Goal: Task Accomplishment & Management: Use online tool/utility

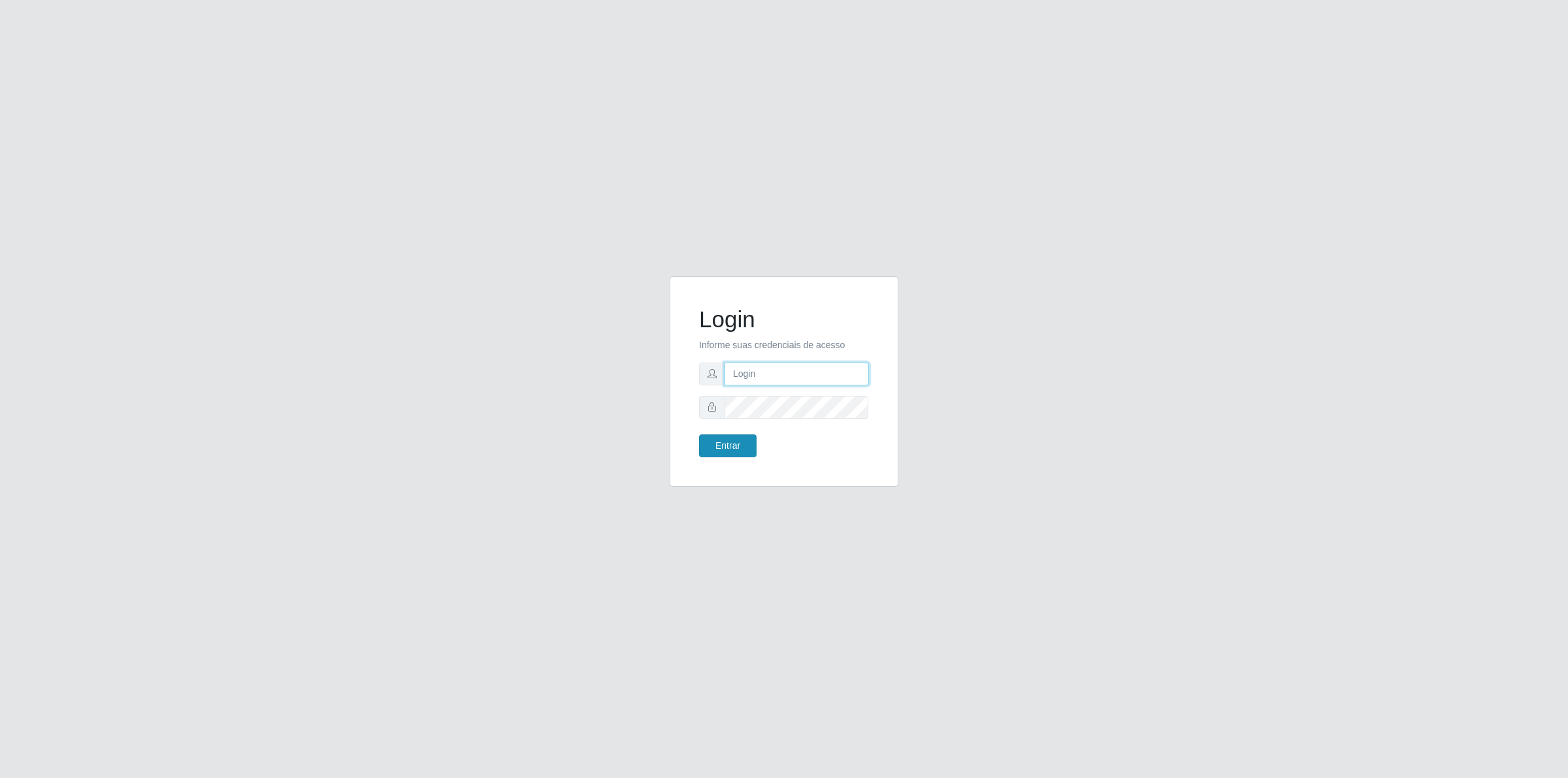
type input "[PERSON_NAME][EMAIL_ADDRESS][DOMAIN_NAME]"
click at [737, 445] on button "Entrar" at bounding box center [727, 446] width 58 height 23
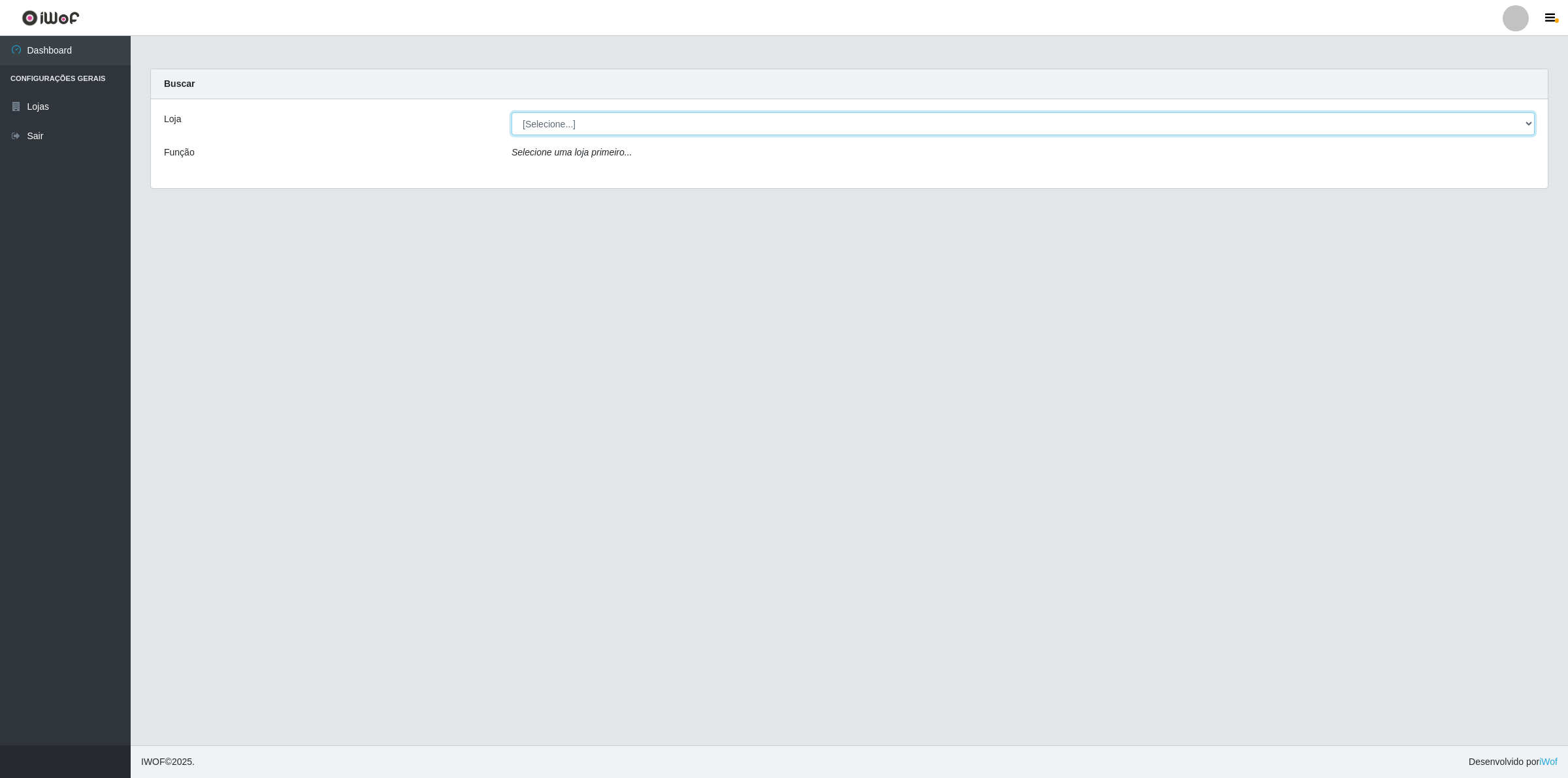
click at [575, 116] on select "[Selecione...] Extrabom - Loja 01 Centro de Distribuição" at bounding box center [1023, 123] width 1023 height 23
select select "435"
click at [512, 112] on select "[Selecione...] Extrabom - Loja 01 Centro de Distribuição" at bounding box center [1023, 123] width 1023 height 23
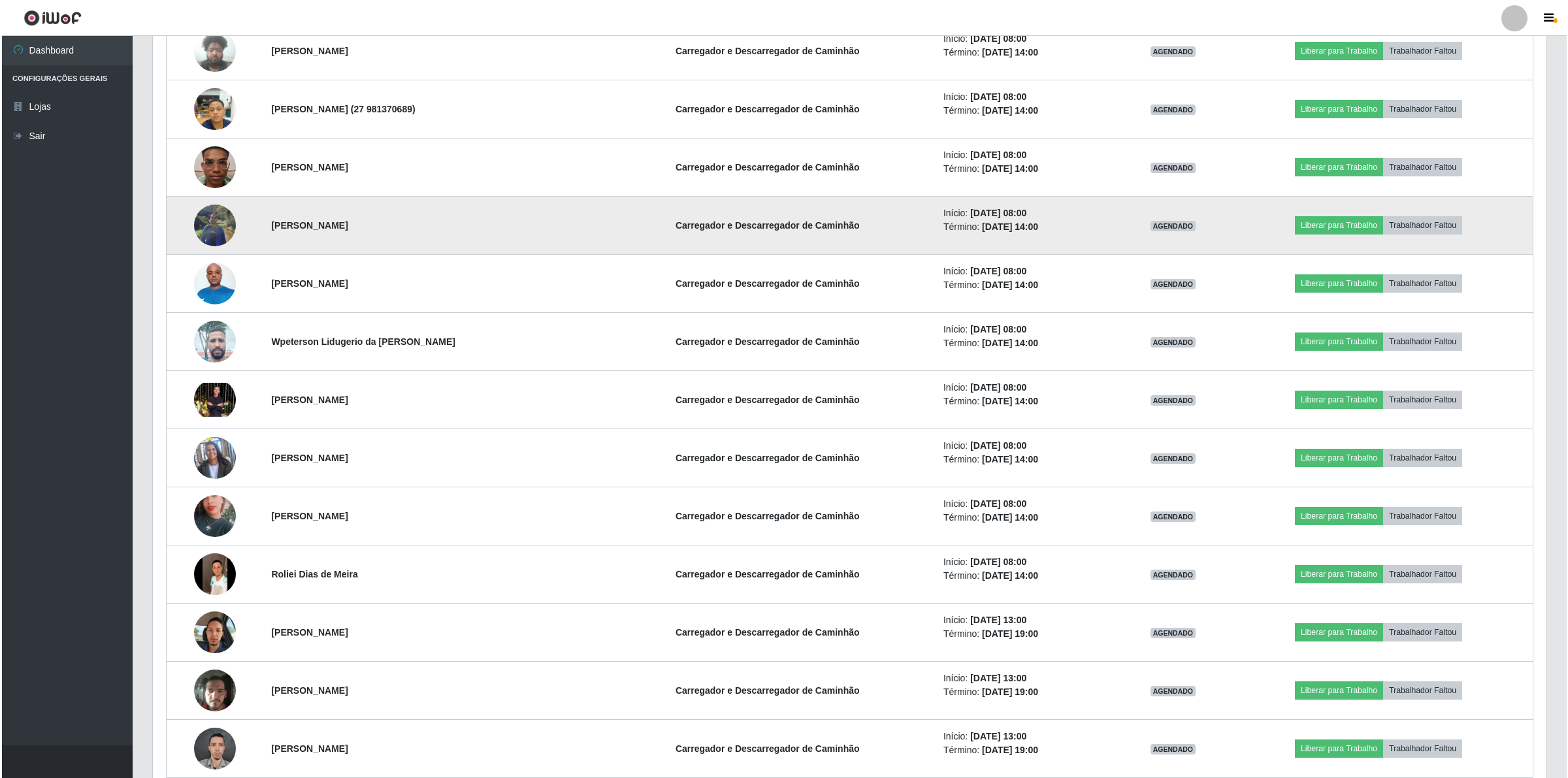
scroll to position [615, 0]
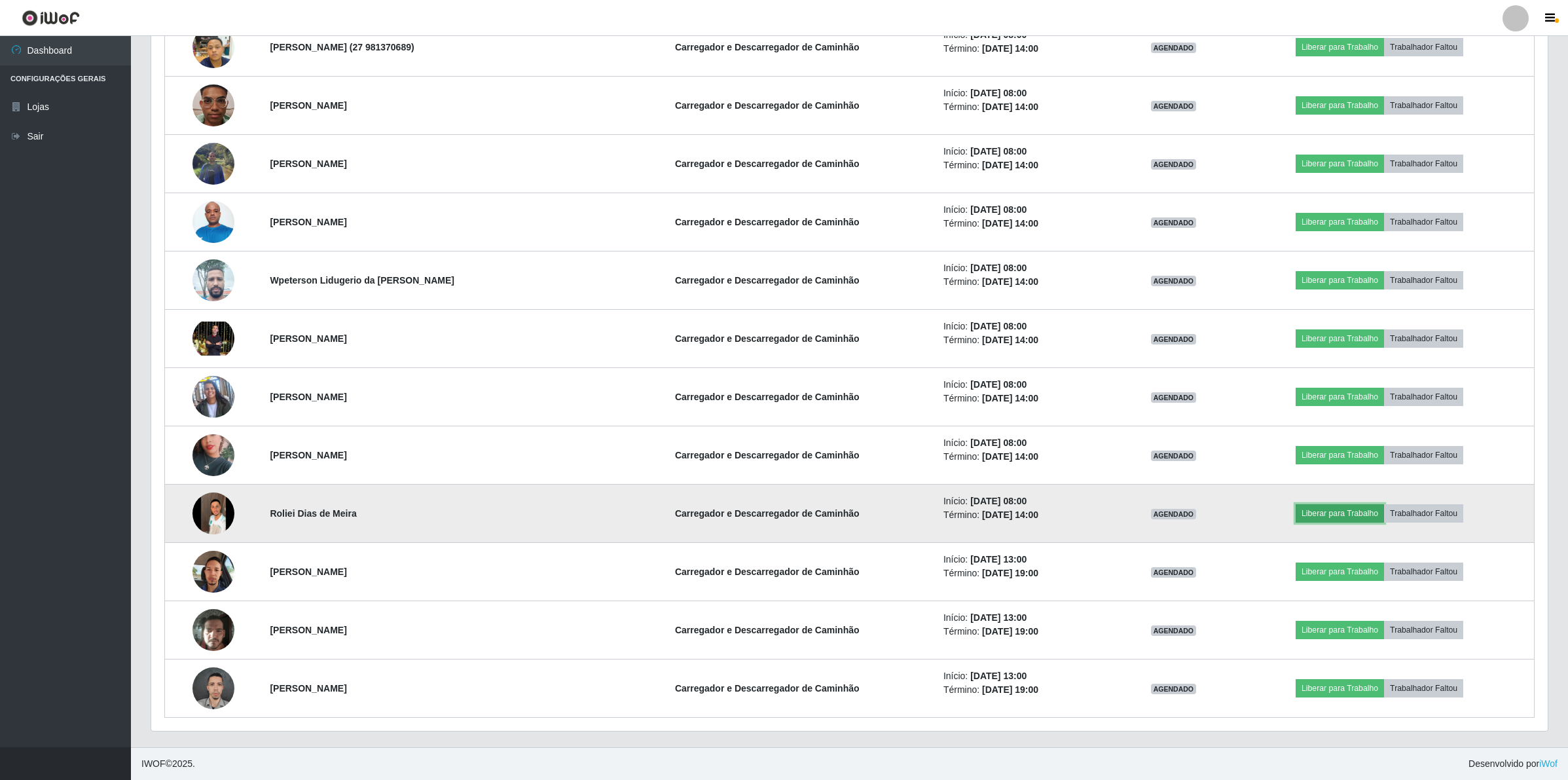
click at [1339, 506] on button "Liberar para Trabalho" at bounding box center [1340, 513] width 88 height 18
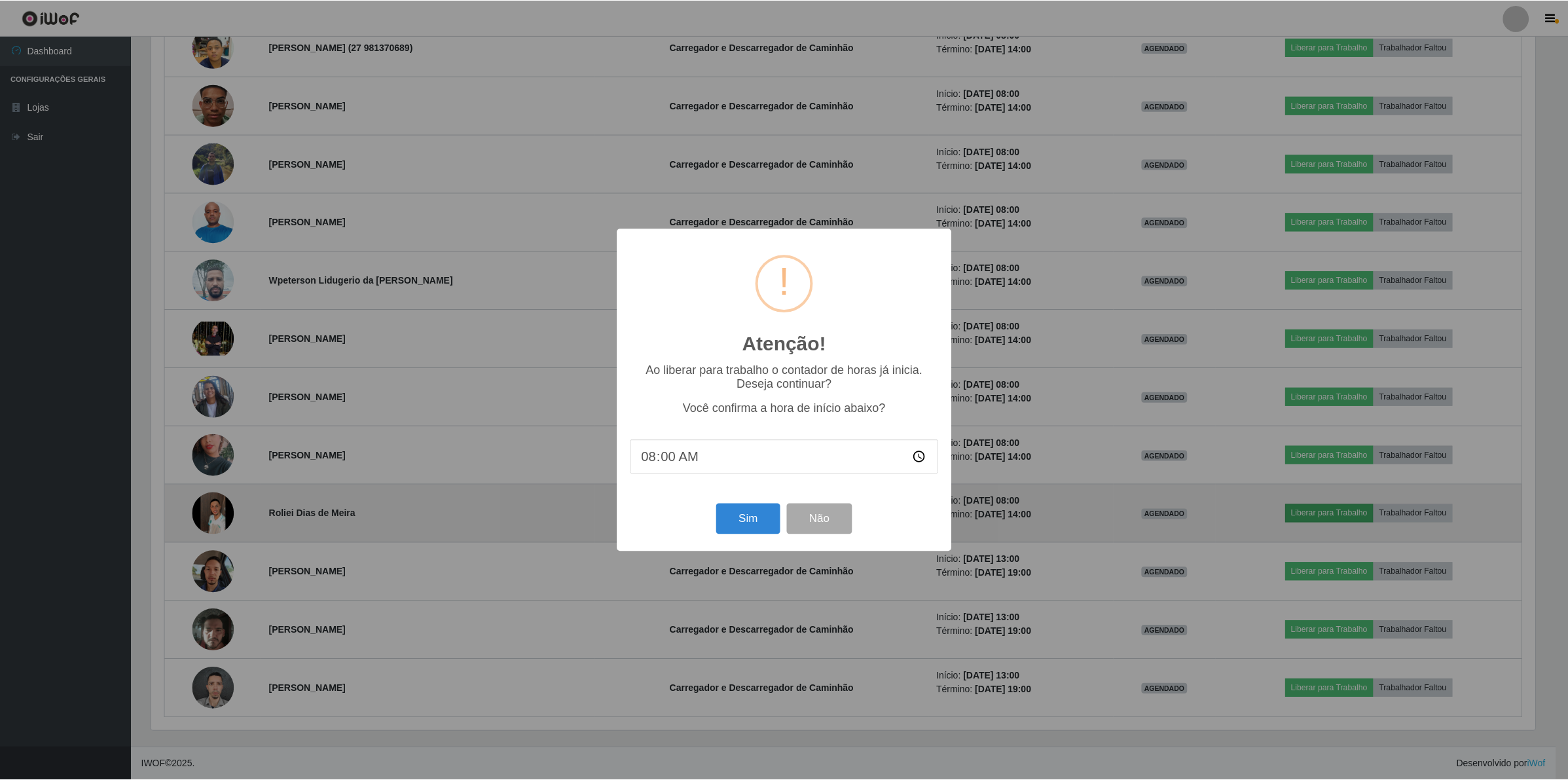
scroll to position [272, 1387]
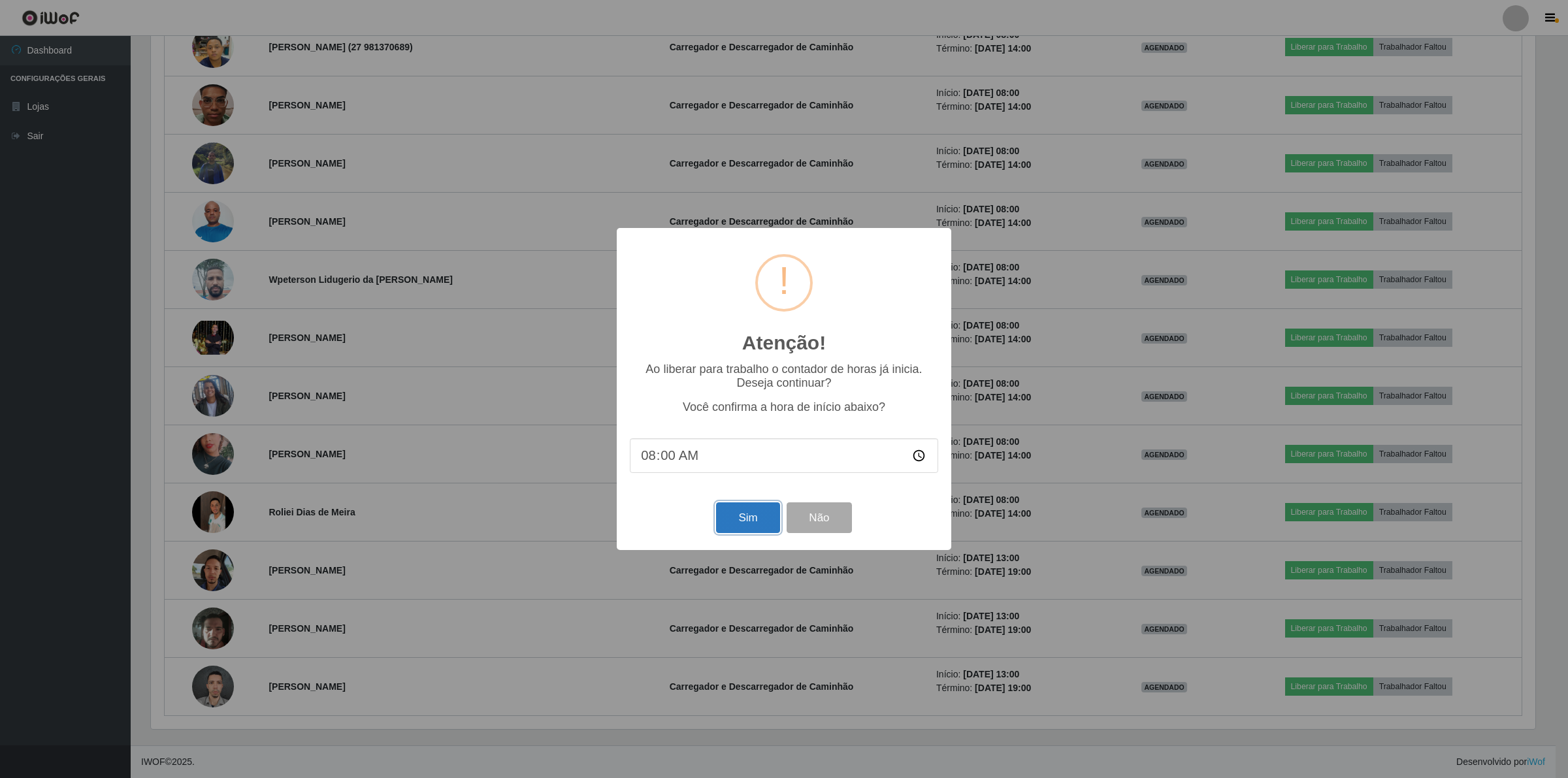
click at [739, 521] on button "Sim" at bounding box center [748, 517] width 64 height 31
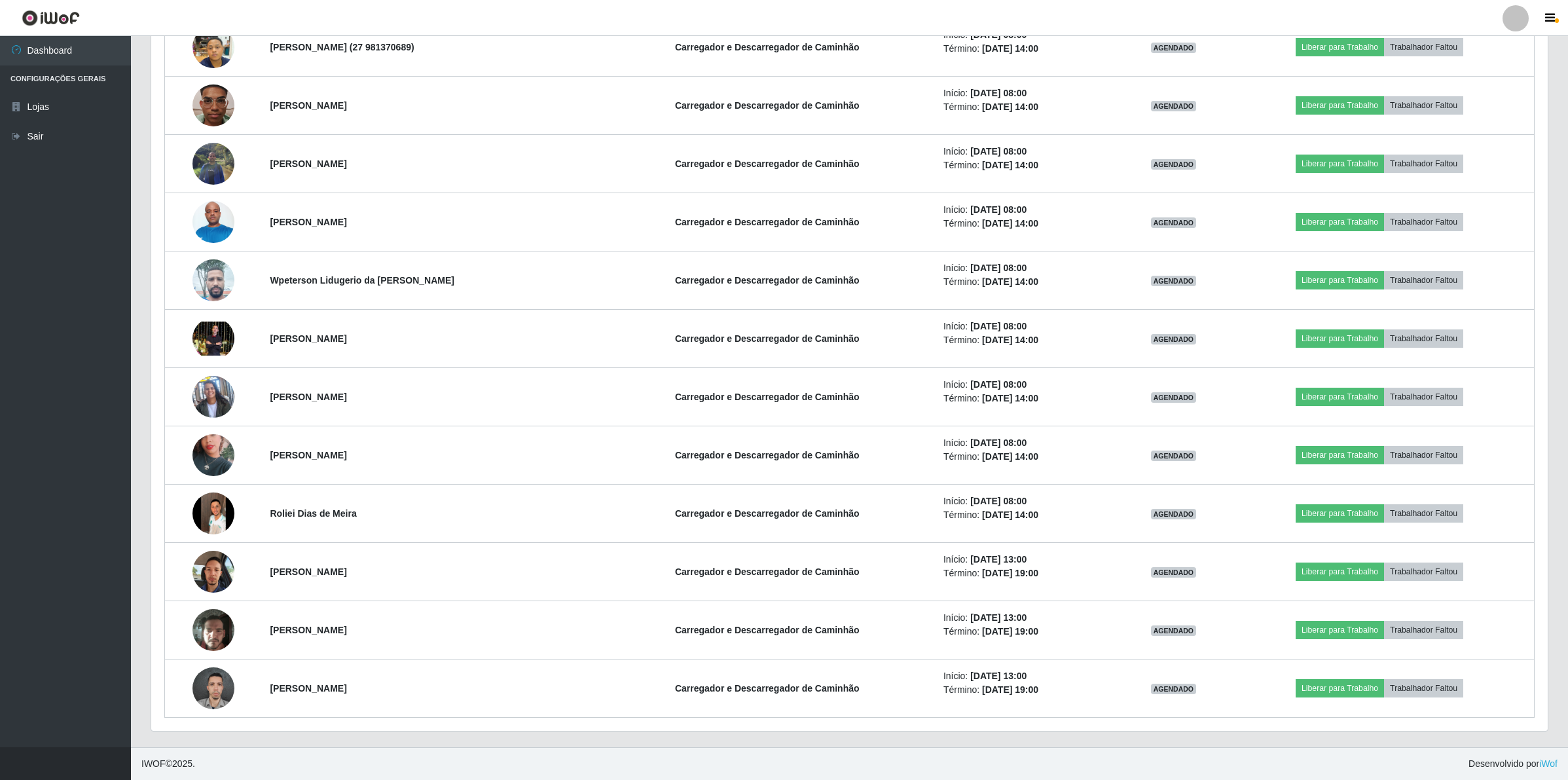
scroll to position [272, 1399]
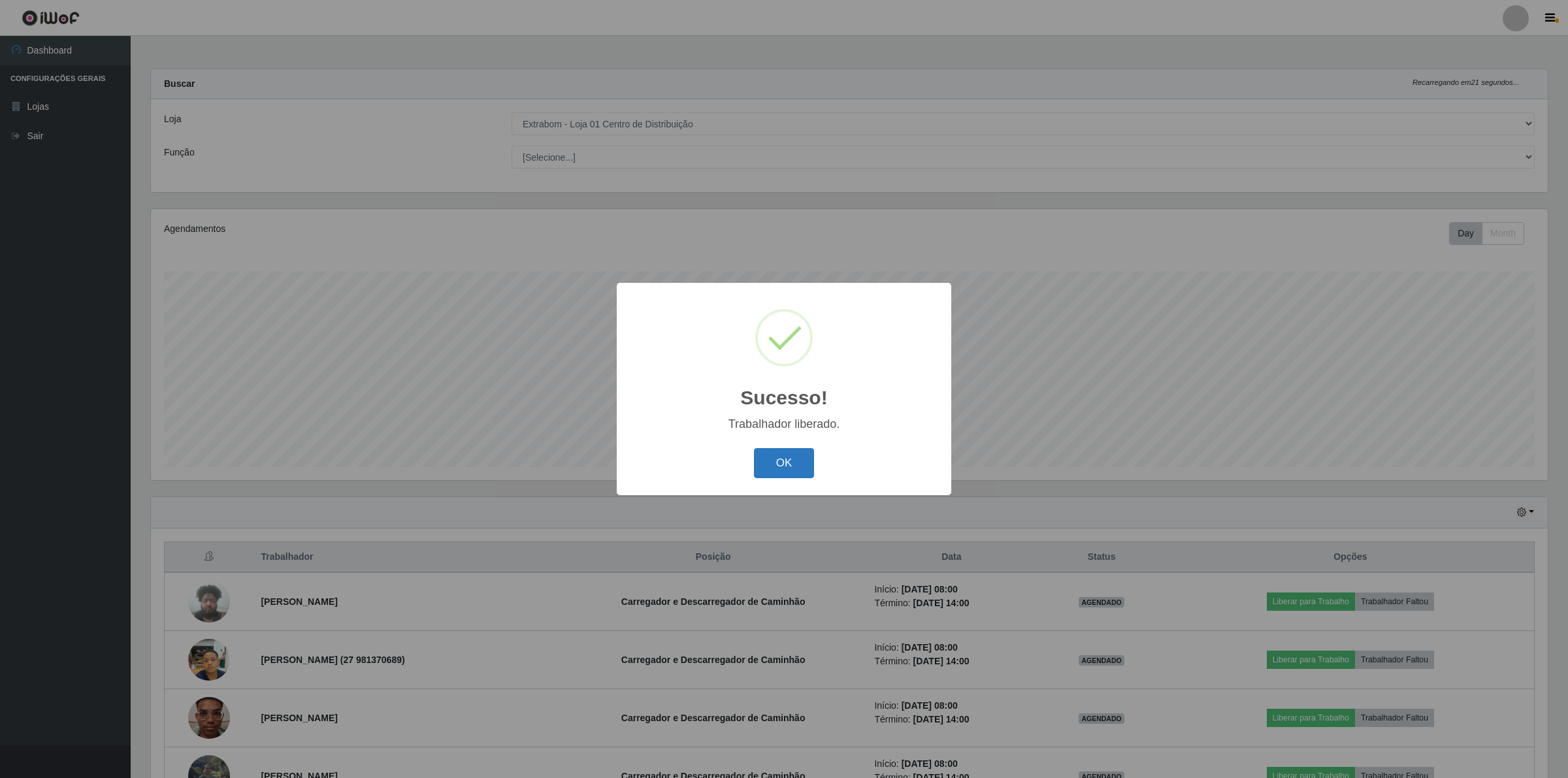
click at [782, 459] on button "OK" at bounding box center [784, 463] width 61 height 31
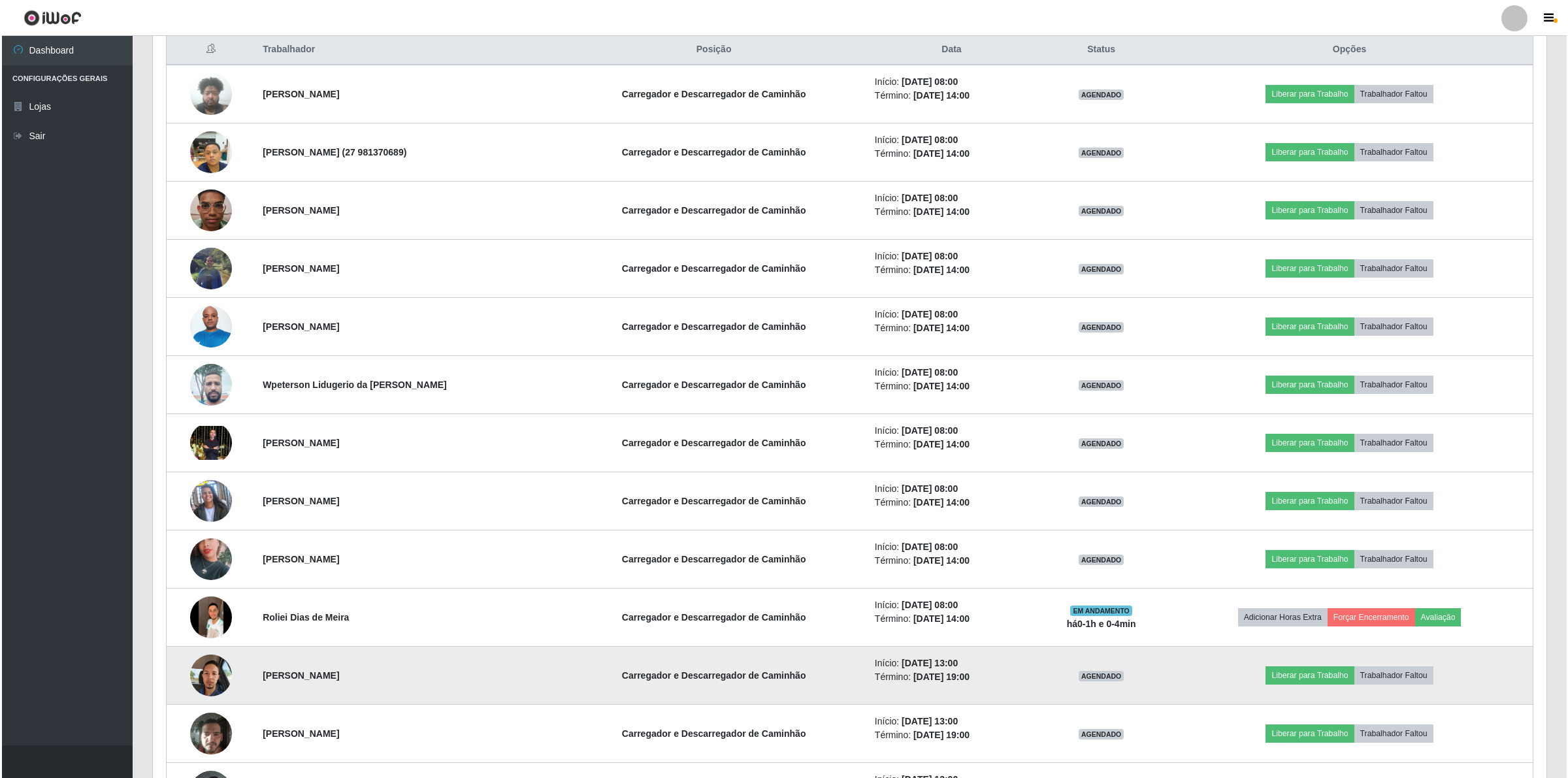
scroll to position [408, 0]
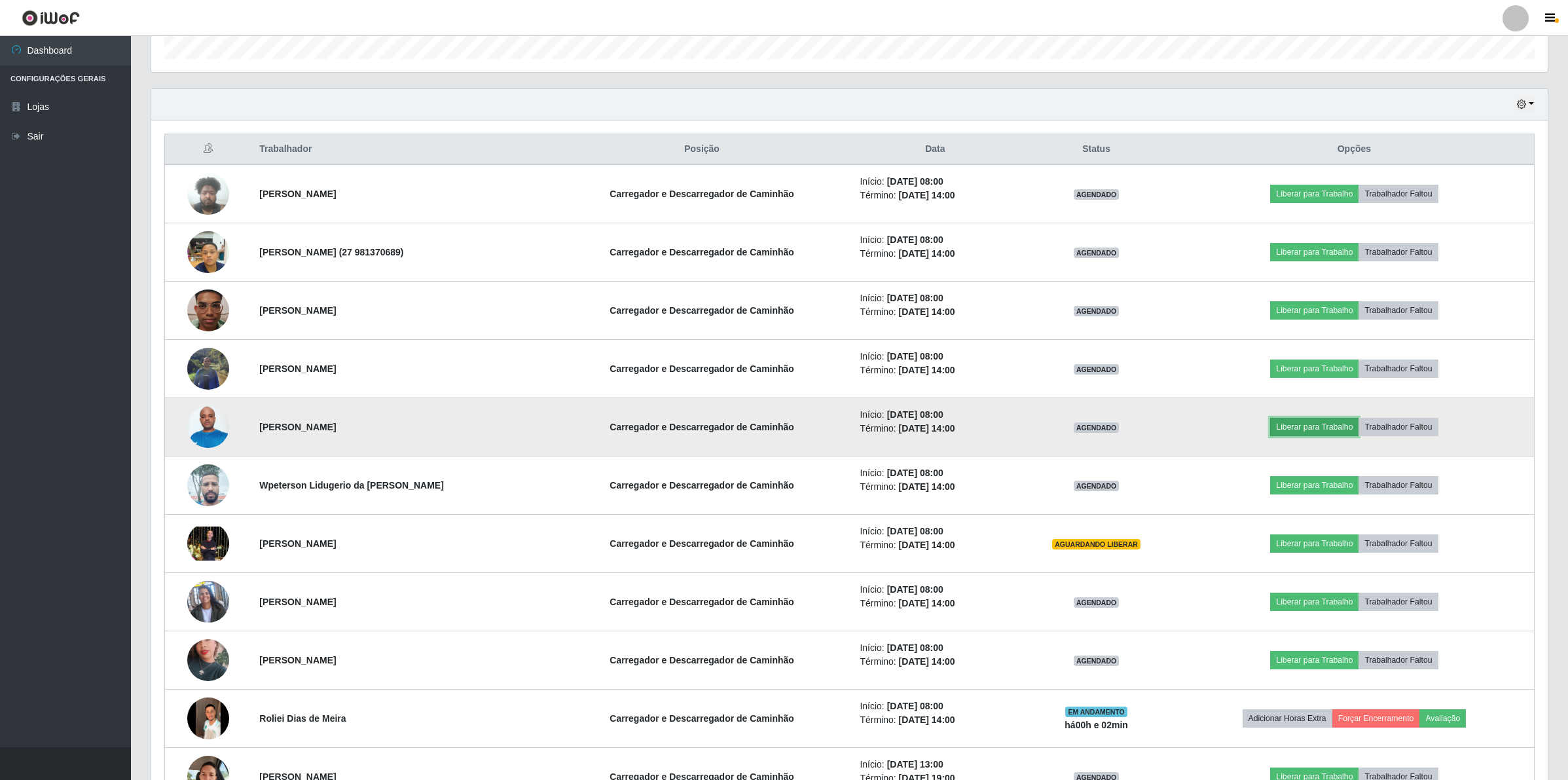
click at [1315, 420] on button "Liberar para Trabalho" at bounding box center [1315, 427] width 88 height 18
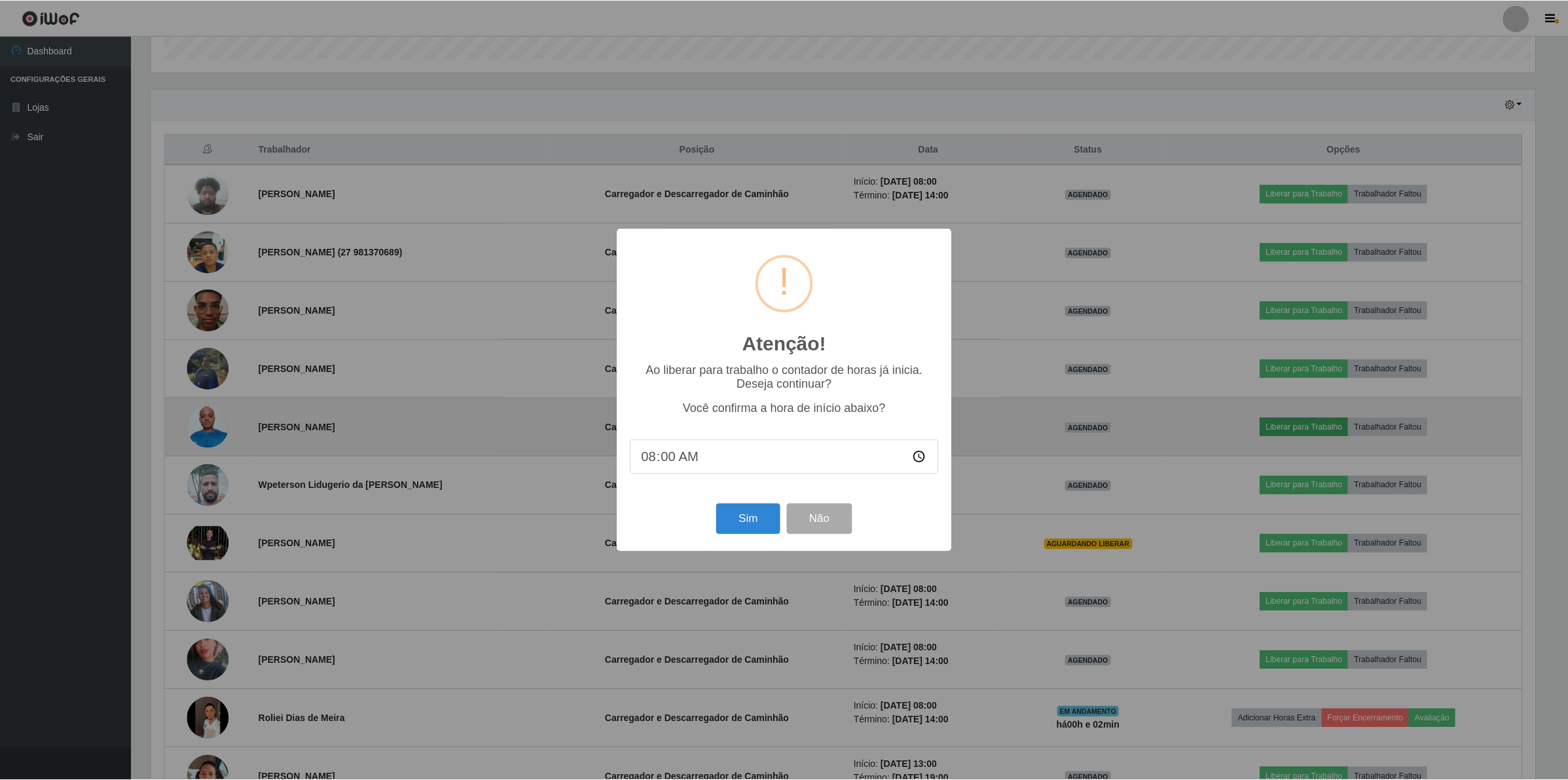
scroll to position [272, 1387]
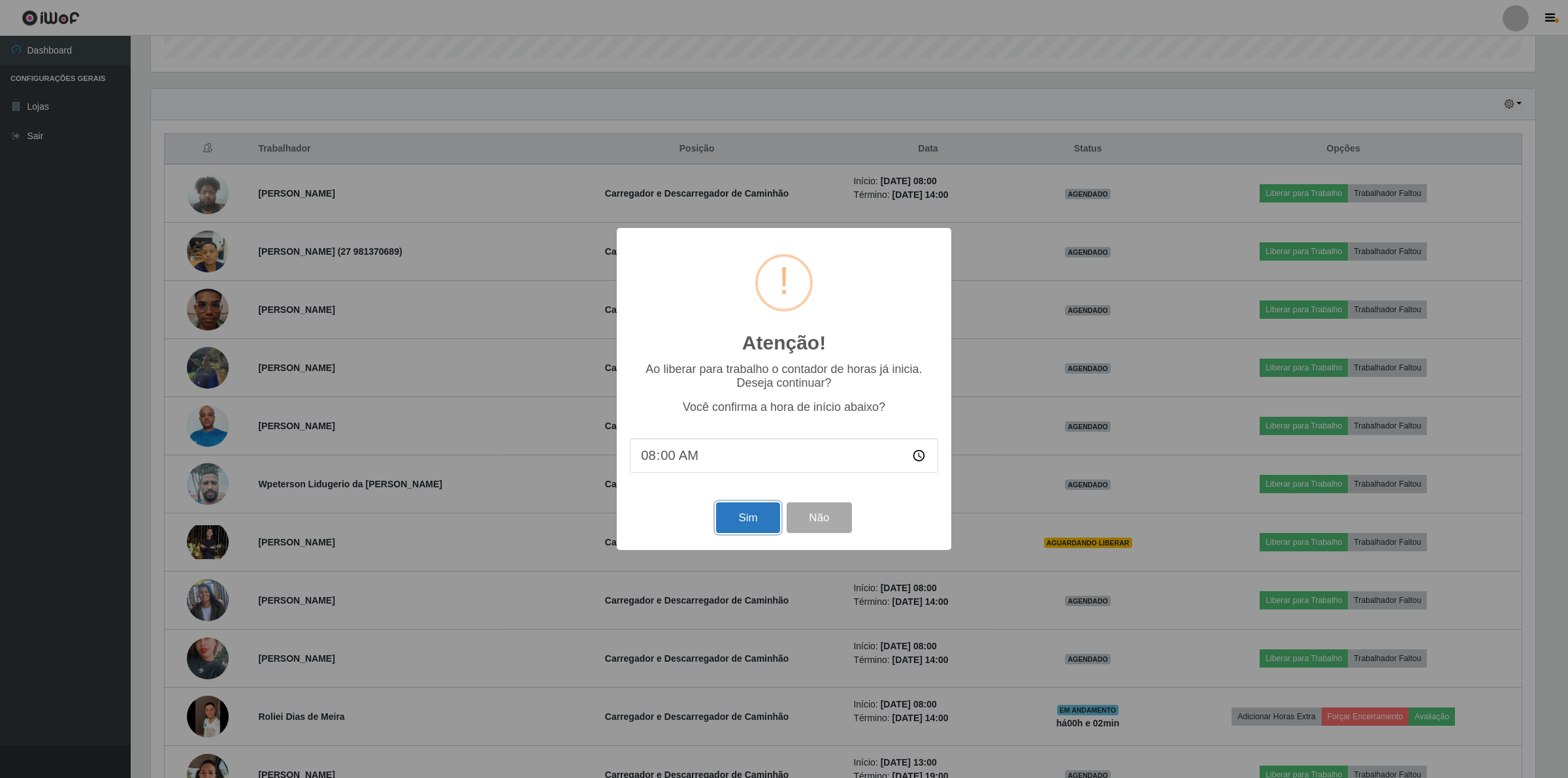
click at [721, 520] on button "Sim" at bounding box center [748, 517] width 64 height 31
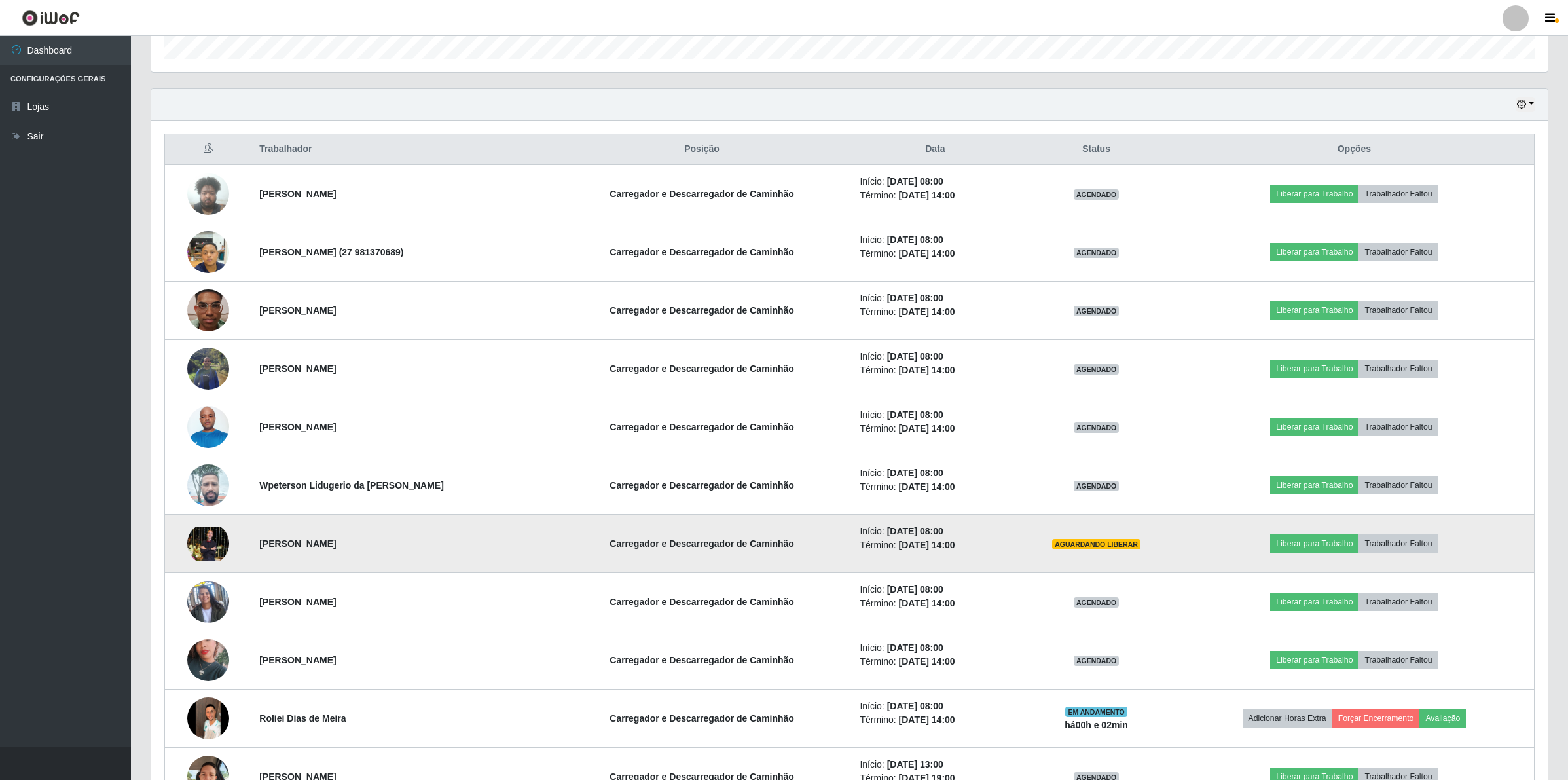
scroll to position [272, 1399]
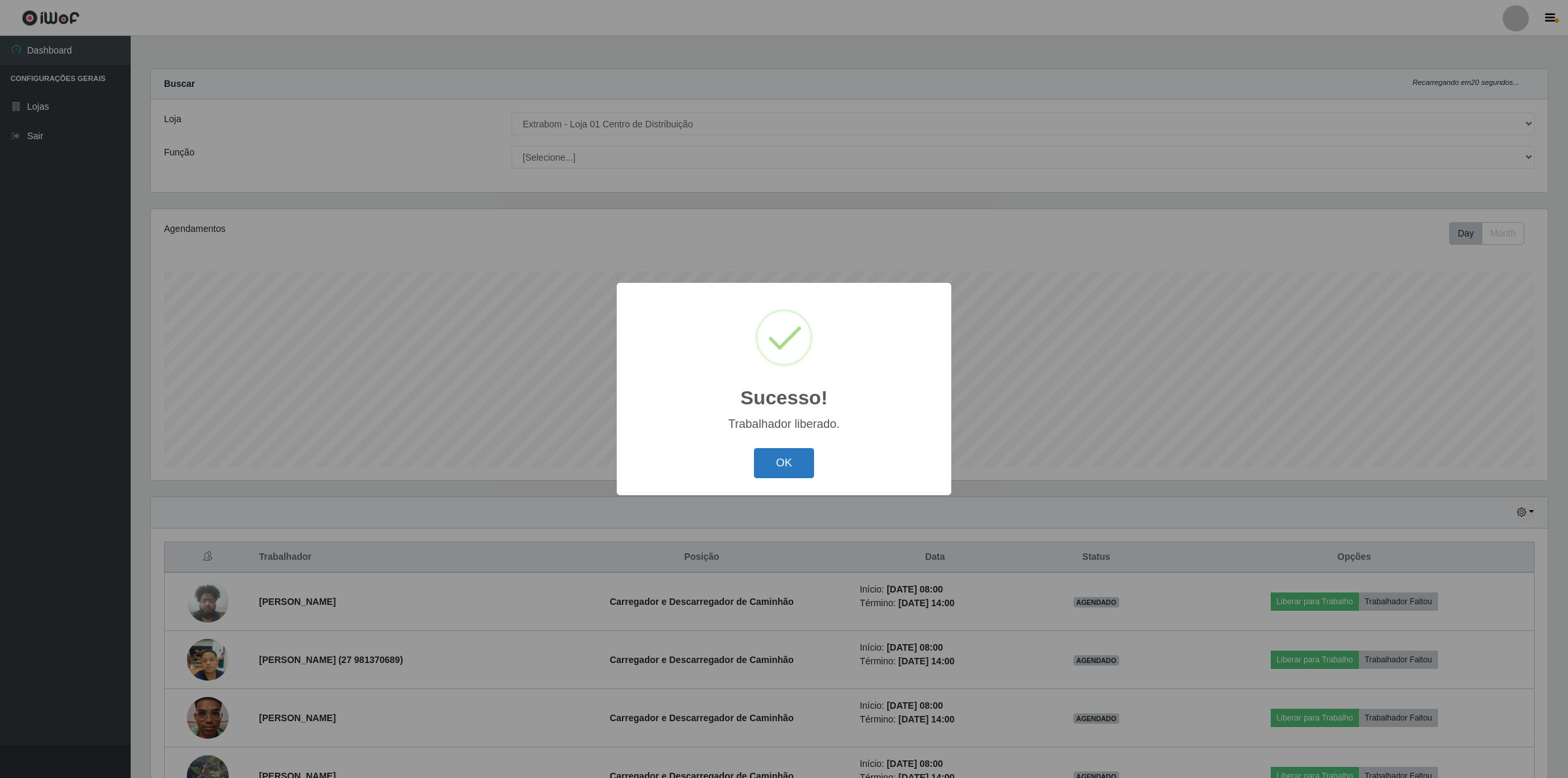
click at [780, 469] on button "OK" at bounding box center [784, 463] width 61 height 31
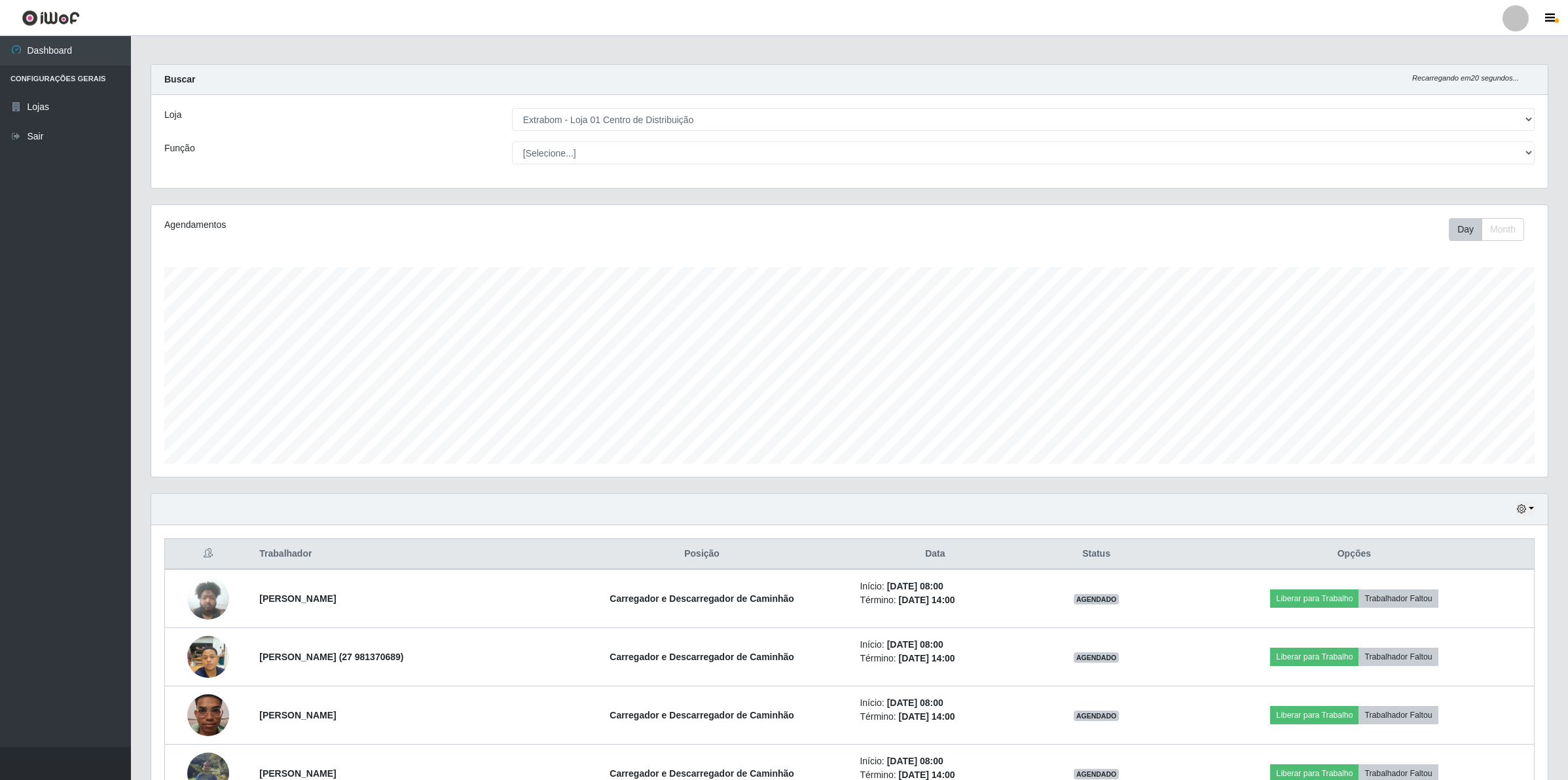
scroll to position [328, 0]
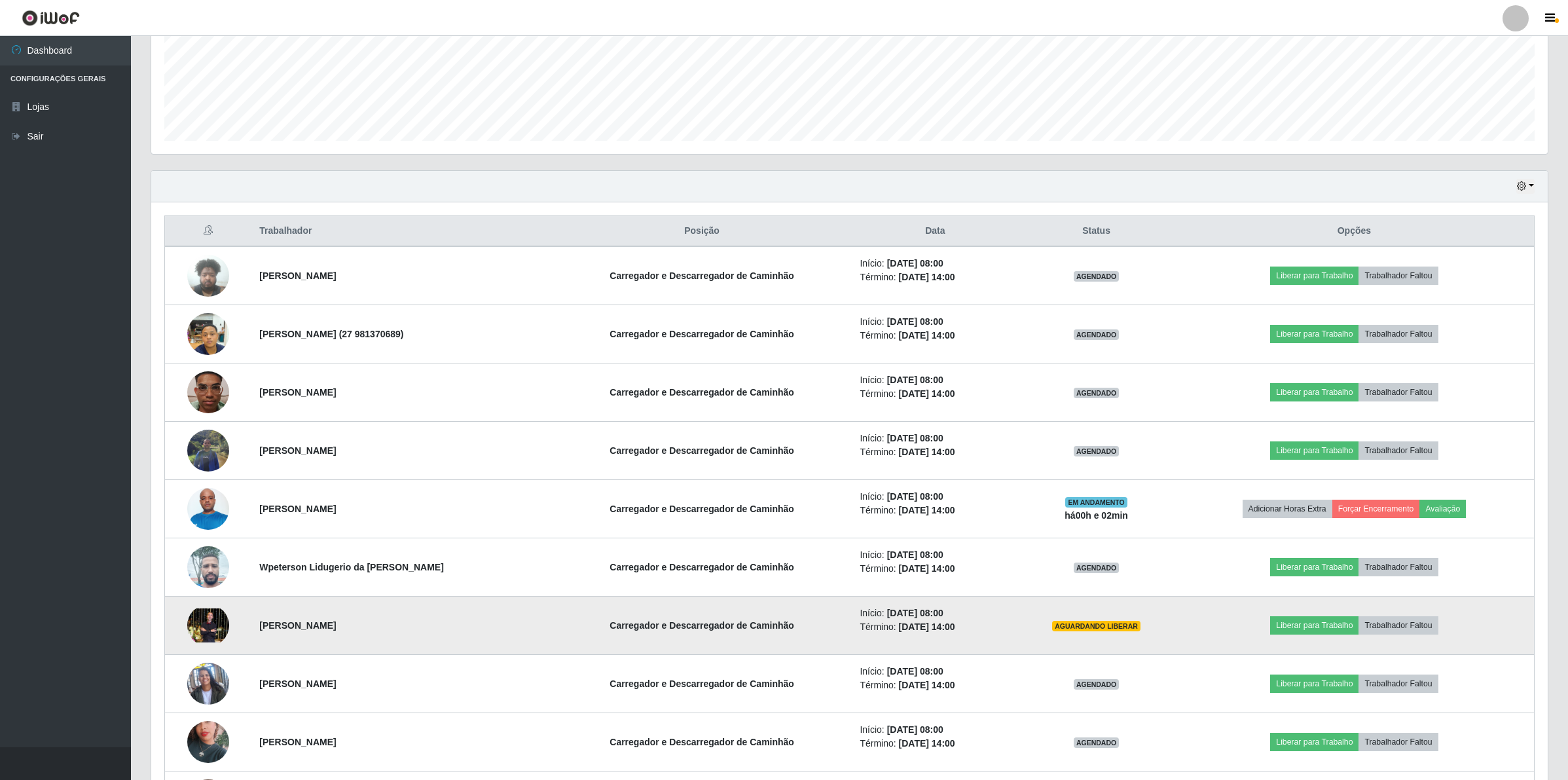
click at [201, 621] on img at bounding box center [208, 625] width 42 height 34
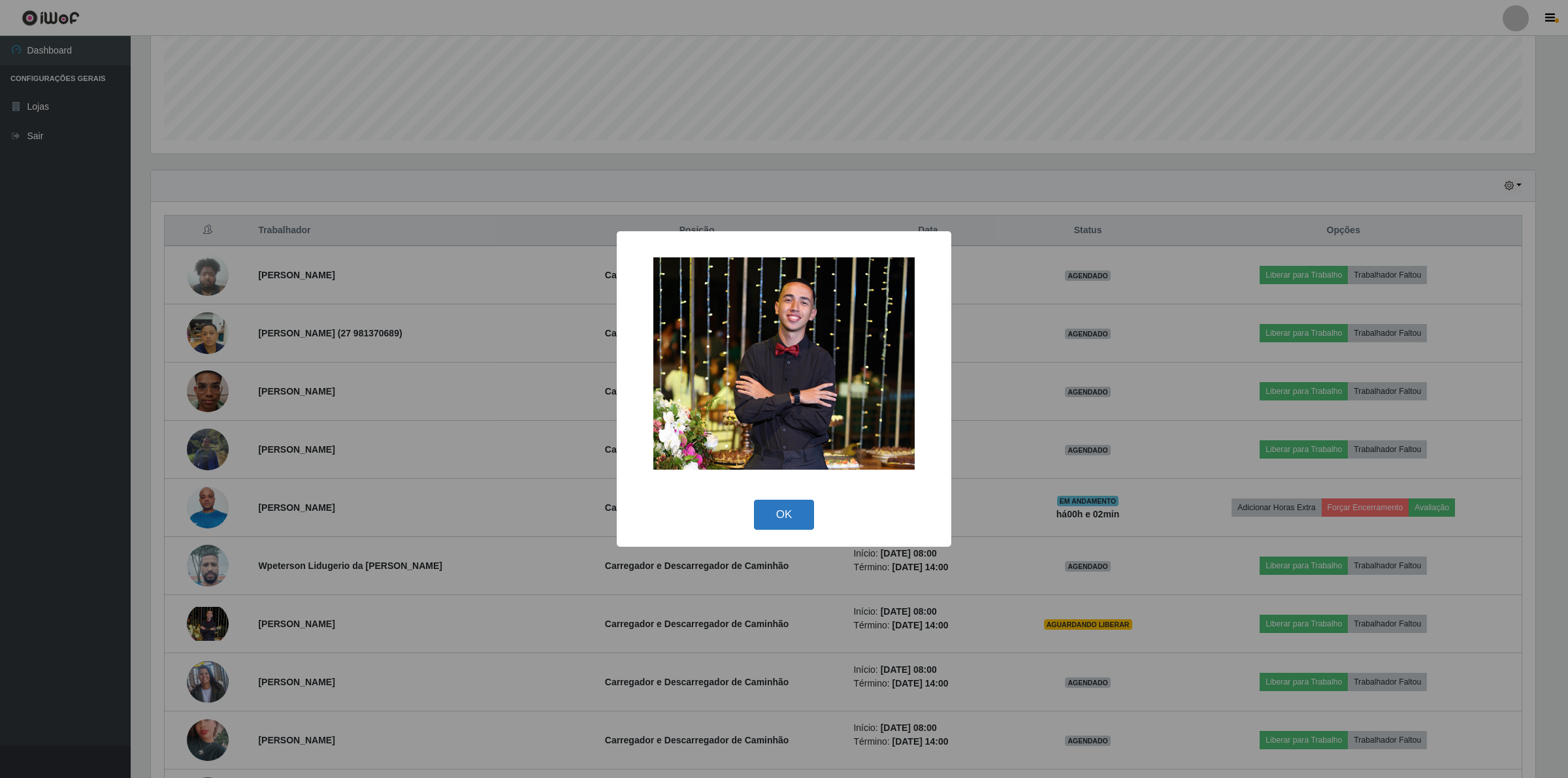
click at [787, 517] on button "OK" at bounding box center [784, 515] width 61 height 31
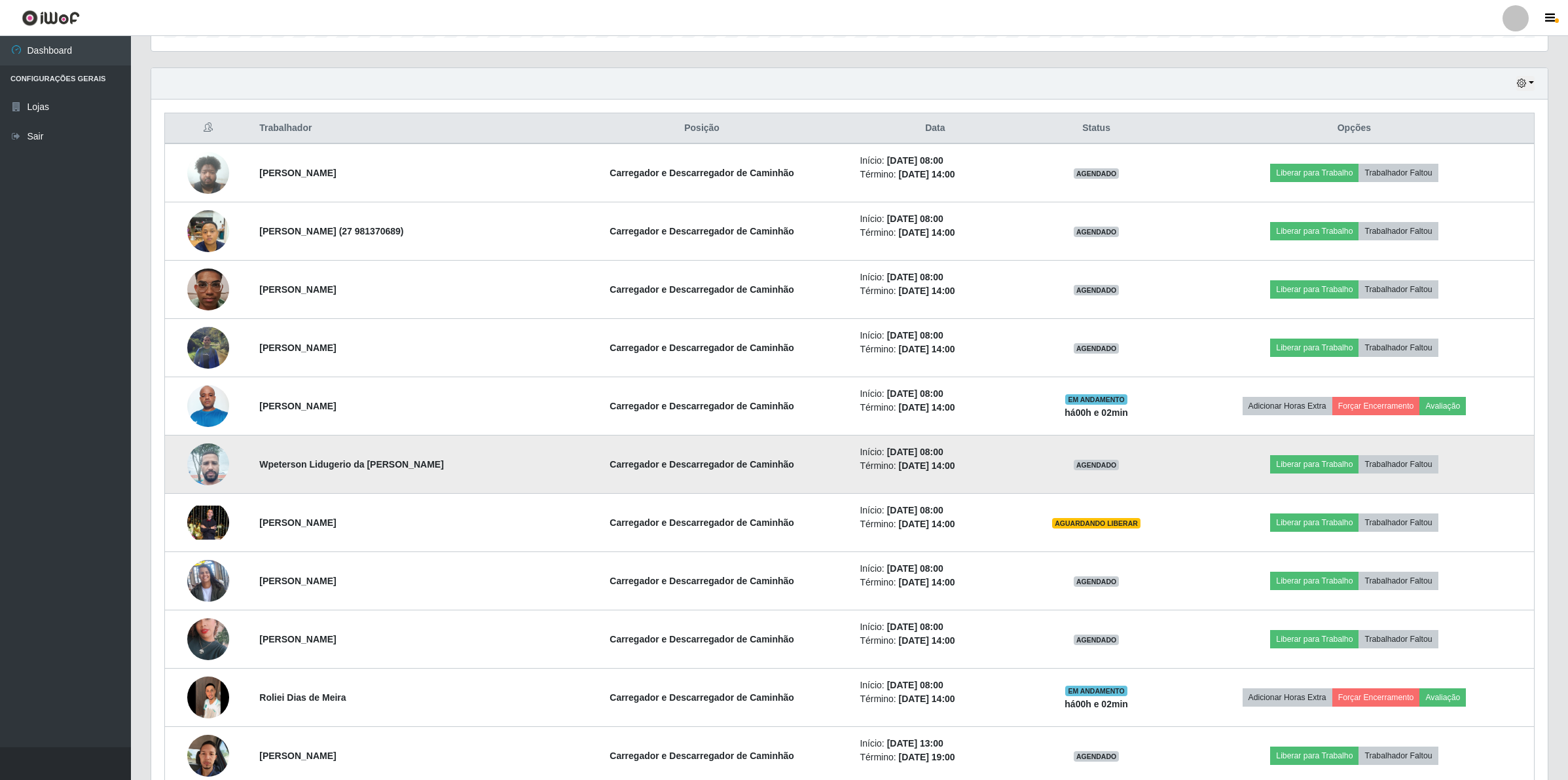
scroll to position [616, 0]
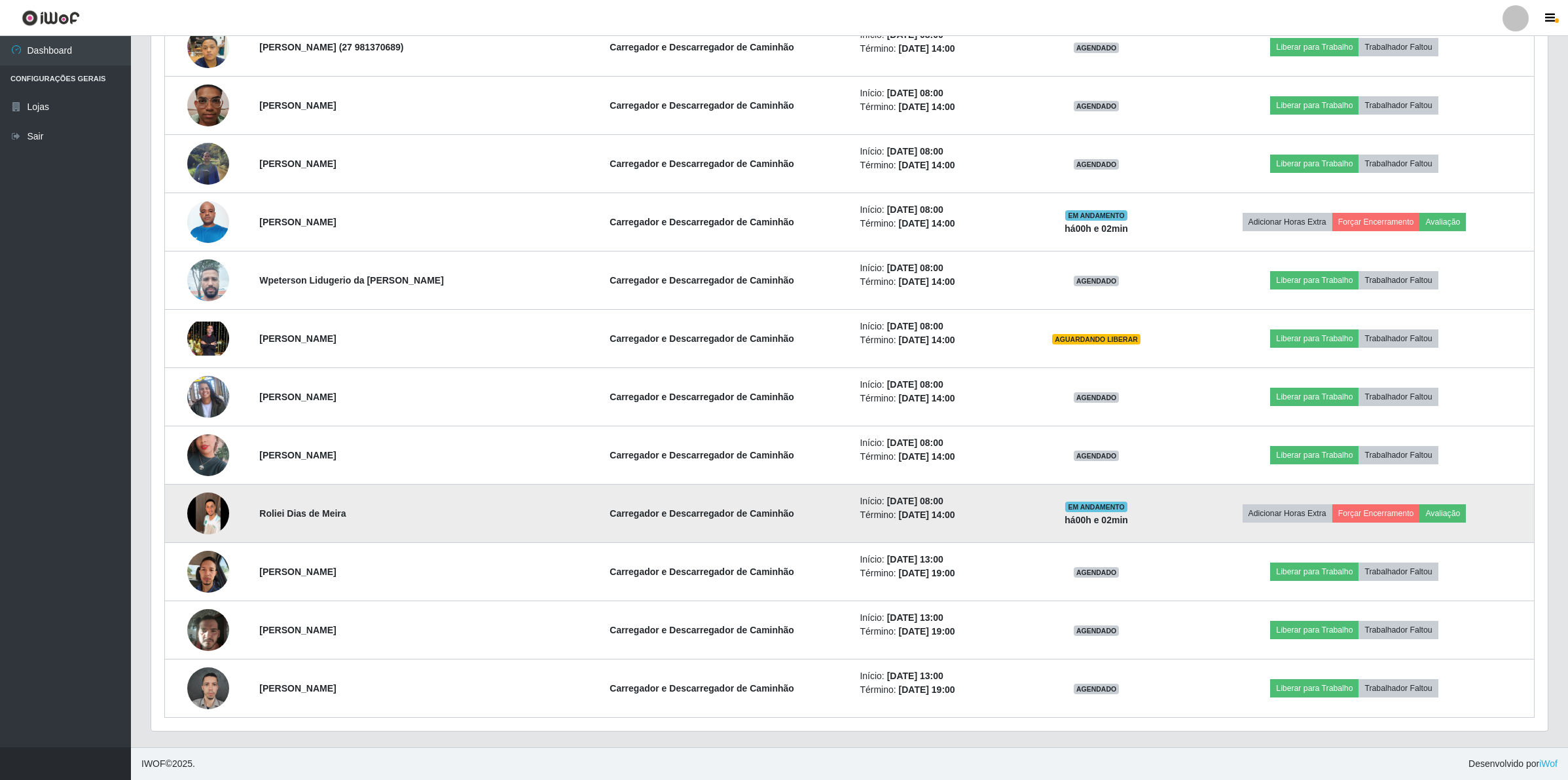
click at [213, 514] on img at bounding box center [208, 513] width 42 height 93
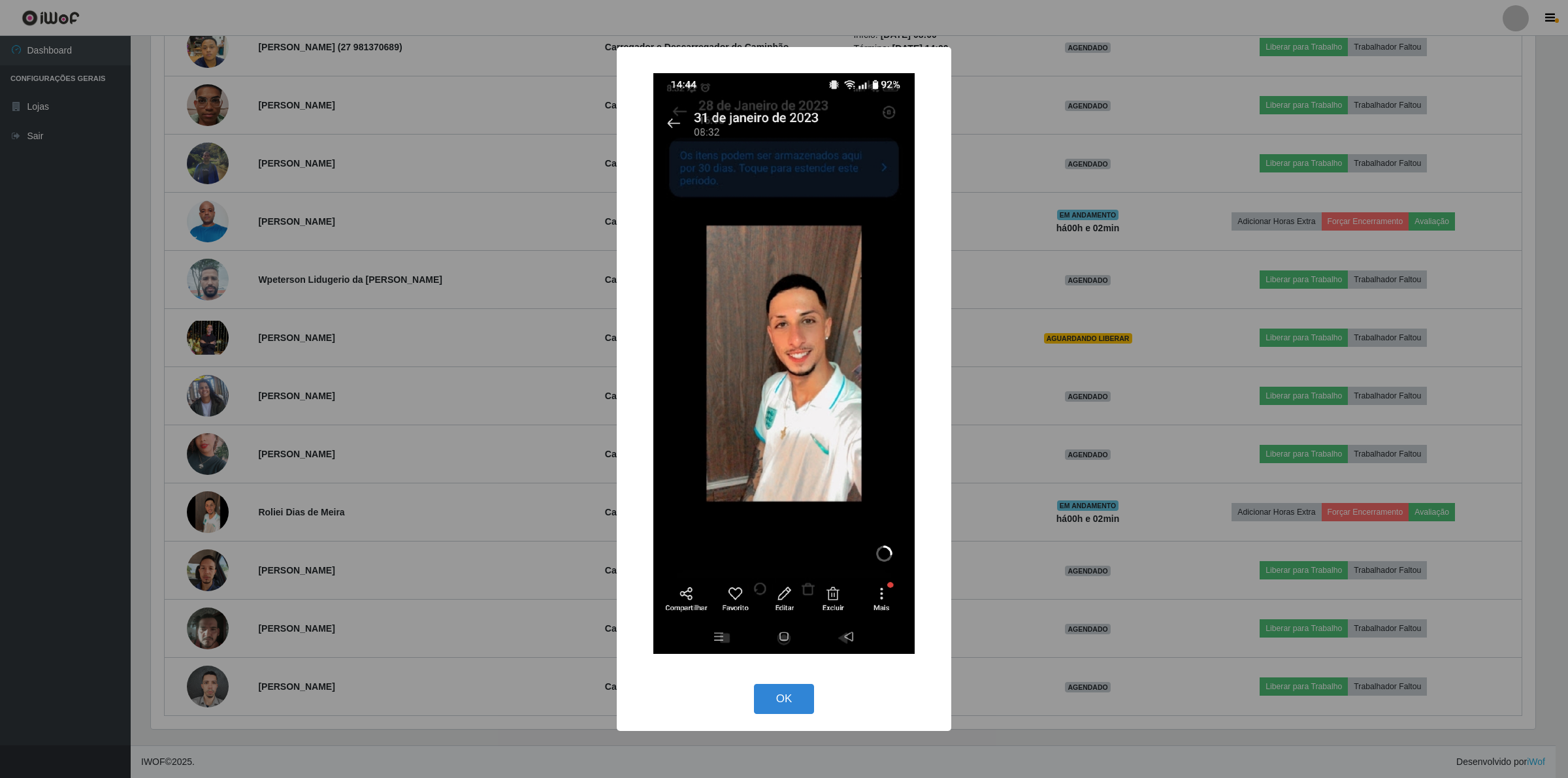
click at [995, 501] on div "× OK Cancel" at bounding box center [784, 389] width 1568 height 778
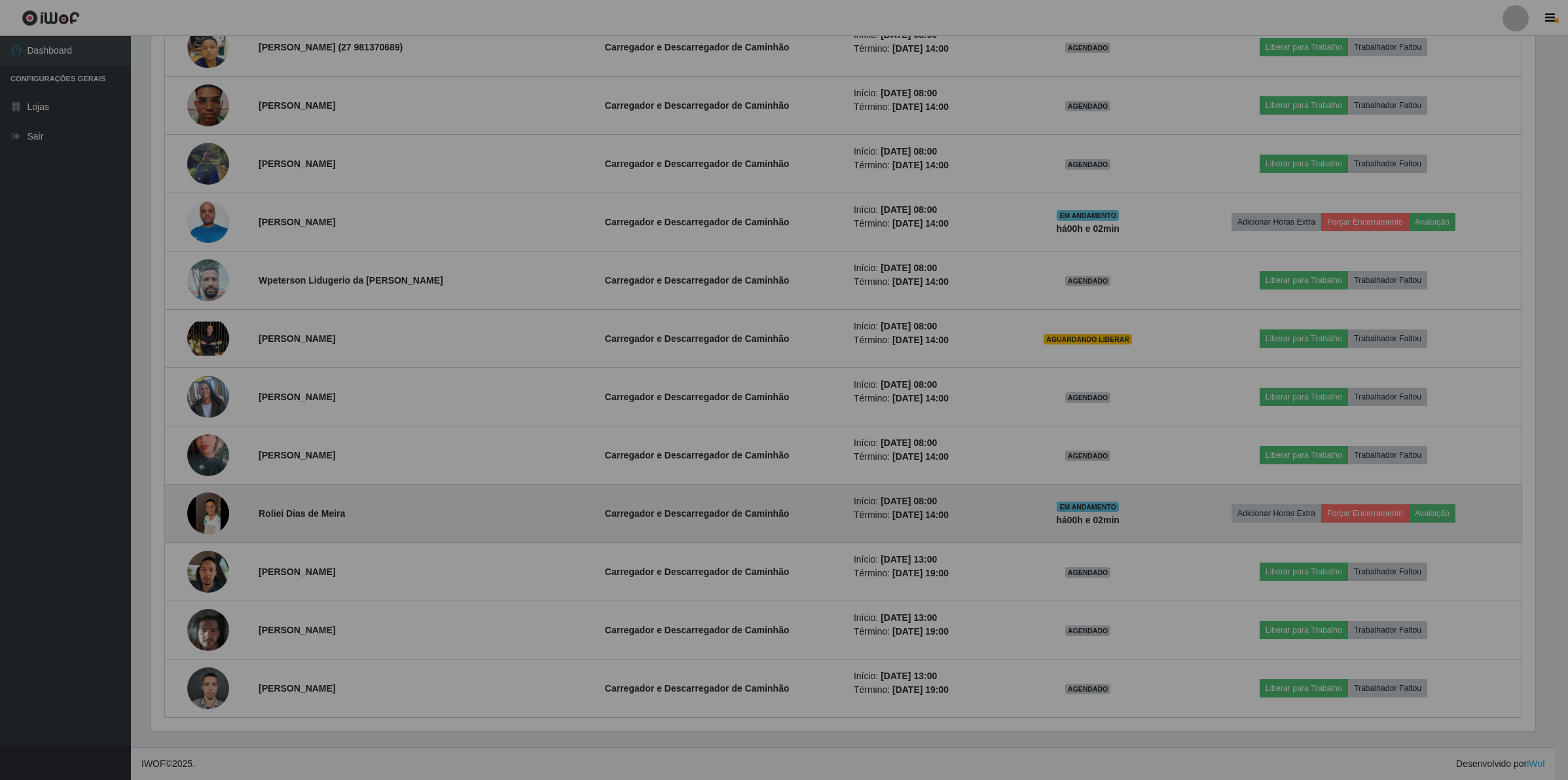
scroll to position [272, 1396]
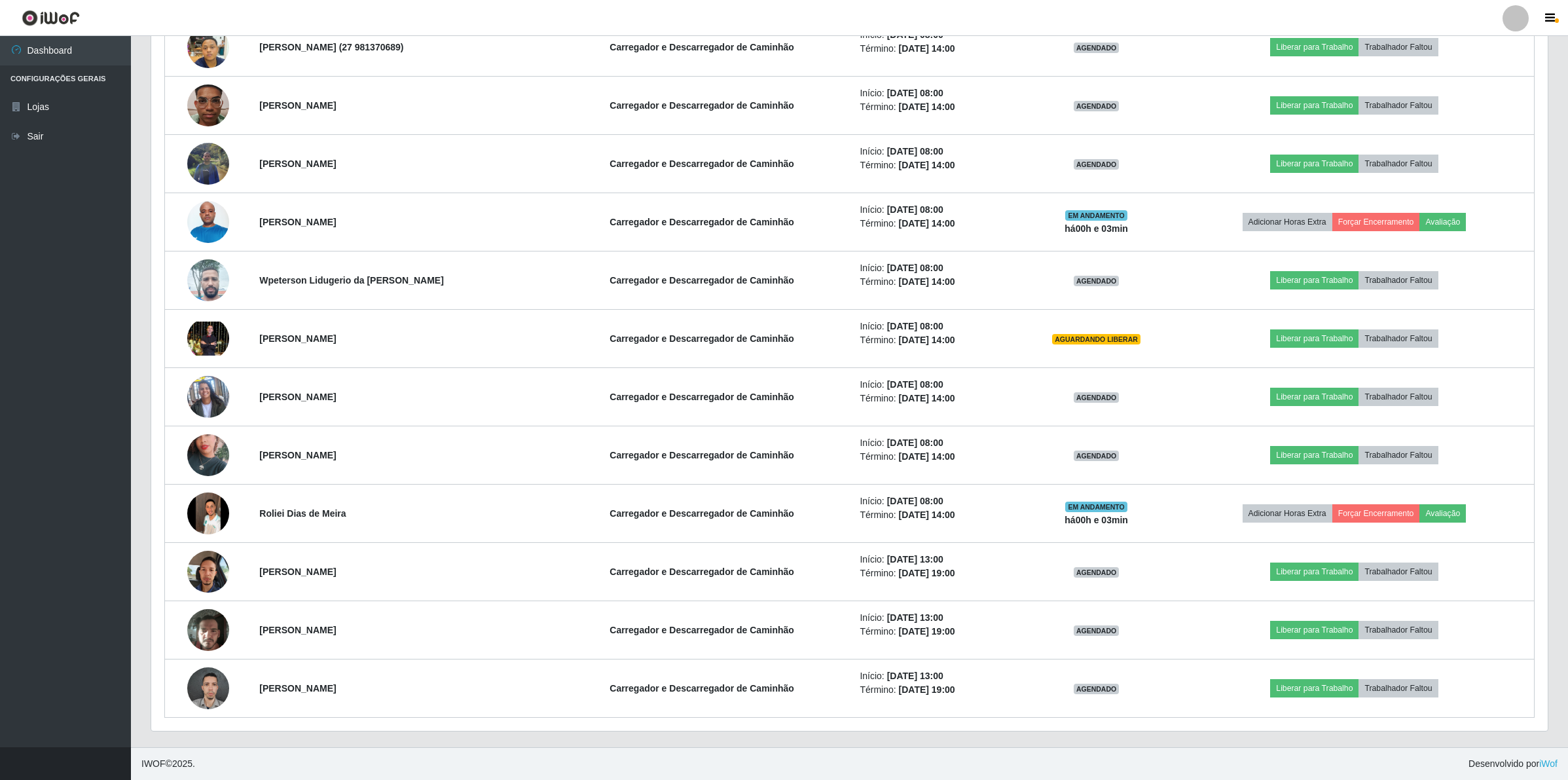
click at [111, 752] on button "button" at bounding box center [65, 764] width 131 height 33
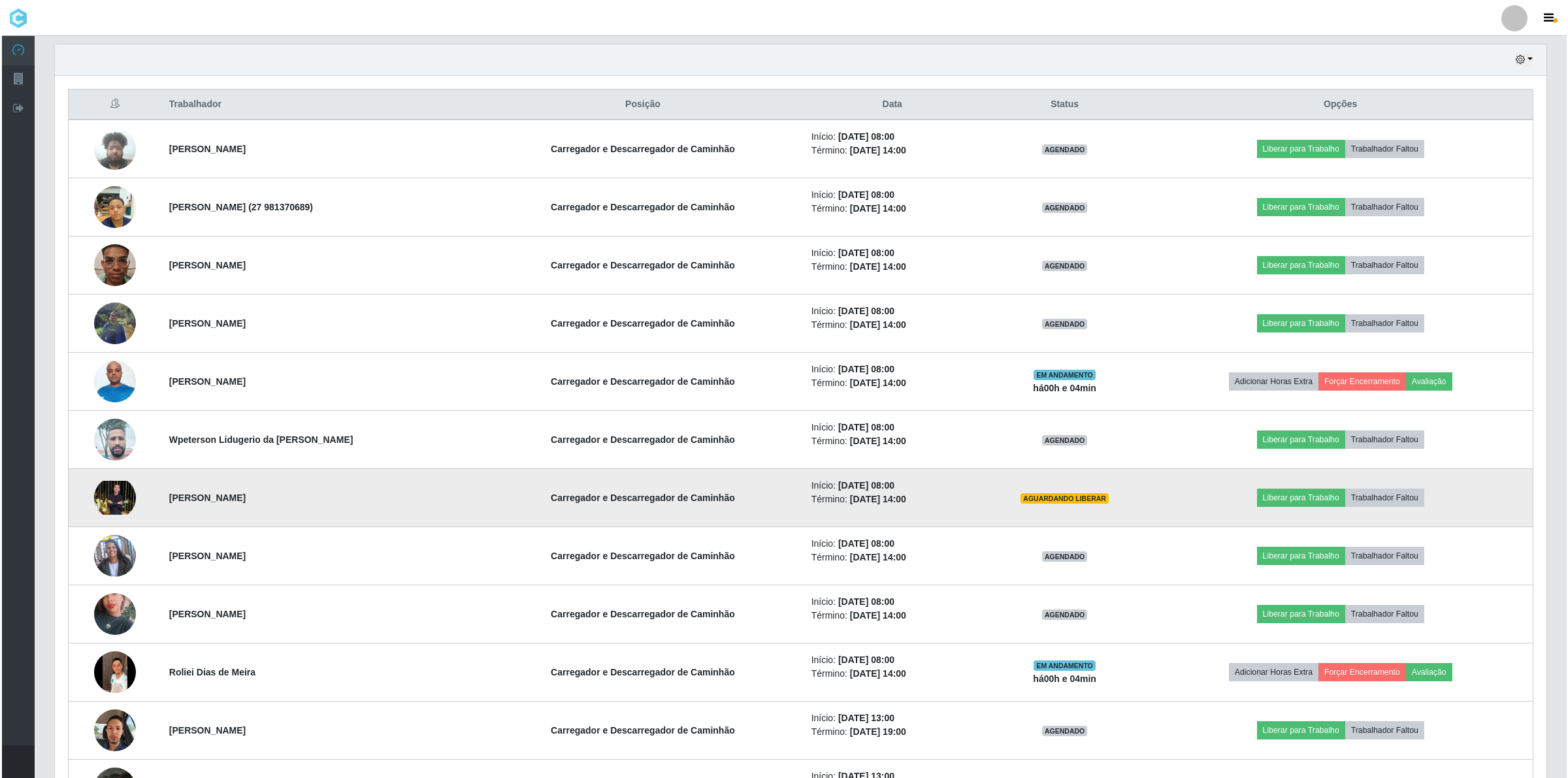
scroll to position [452, 0]
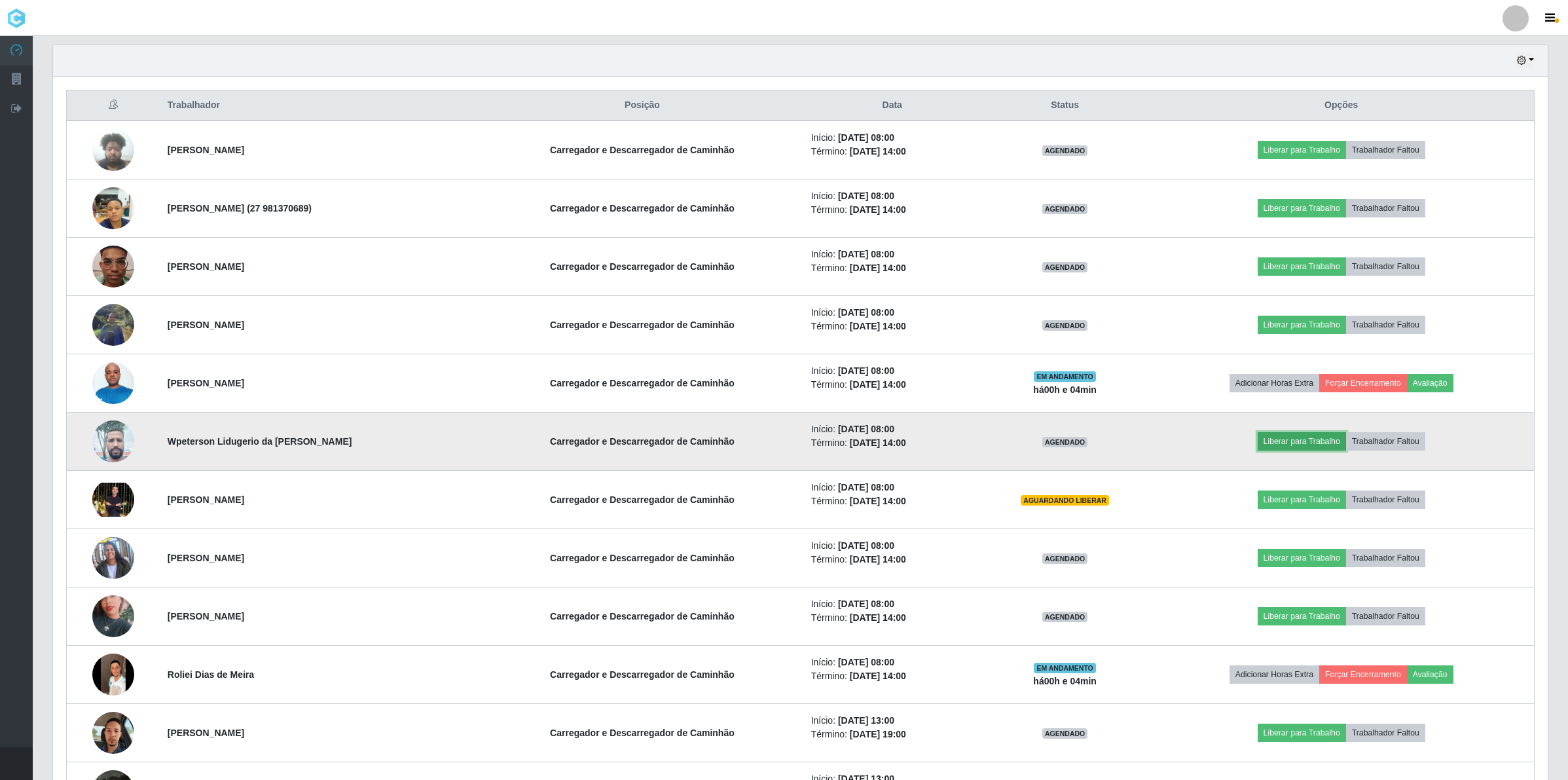
click at [1312, 442] on button "Liberar para Trabalho" at bounding box center [1302, 441] width 88 height 18
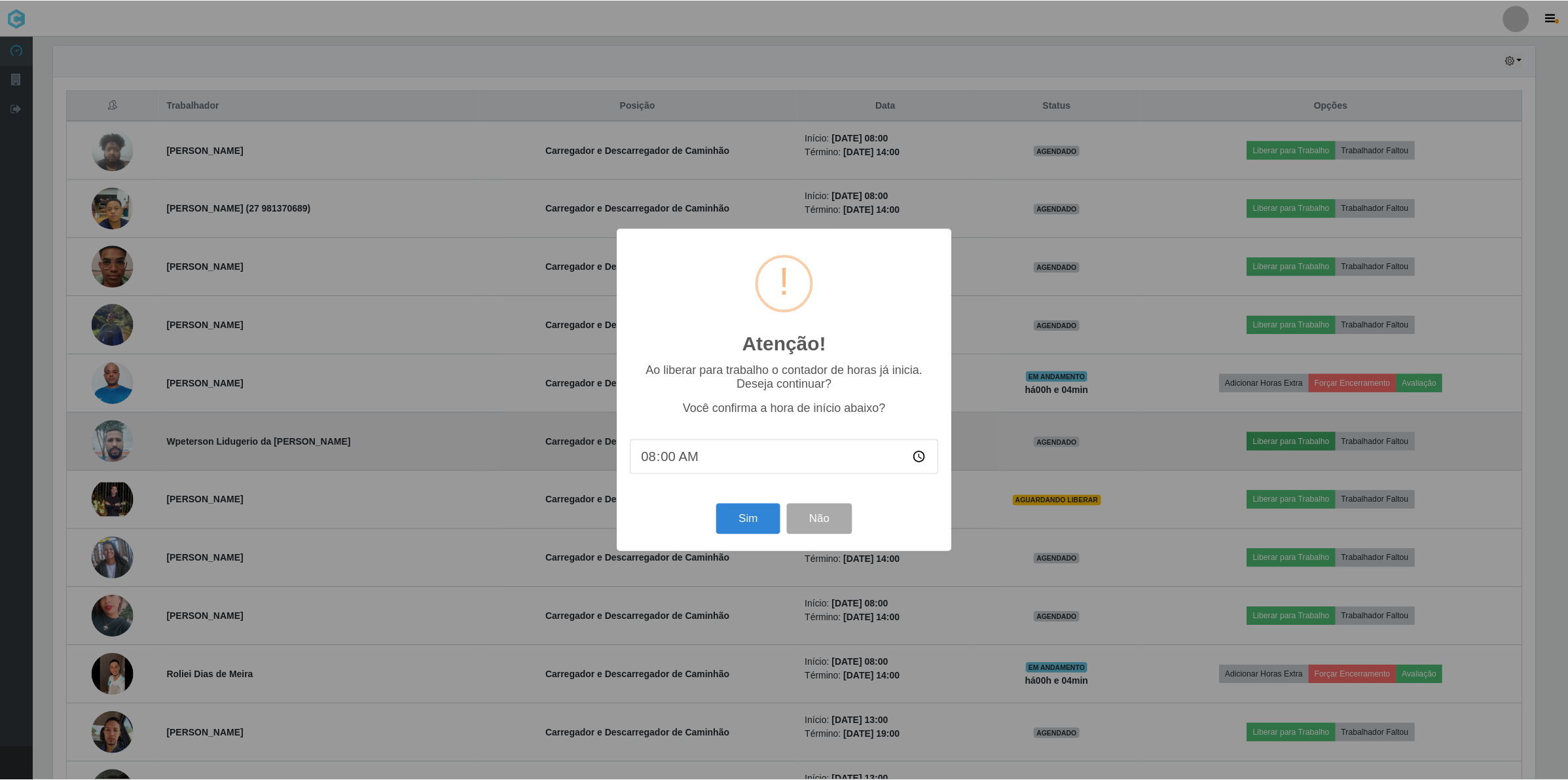
scroll to position [272, 1485]
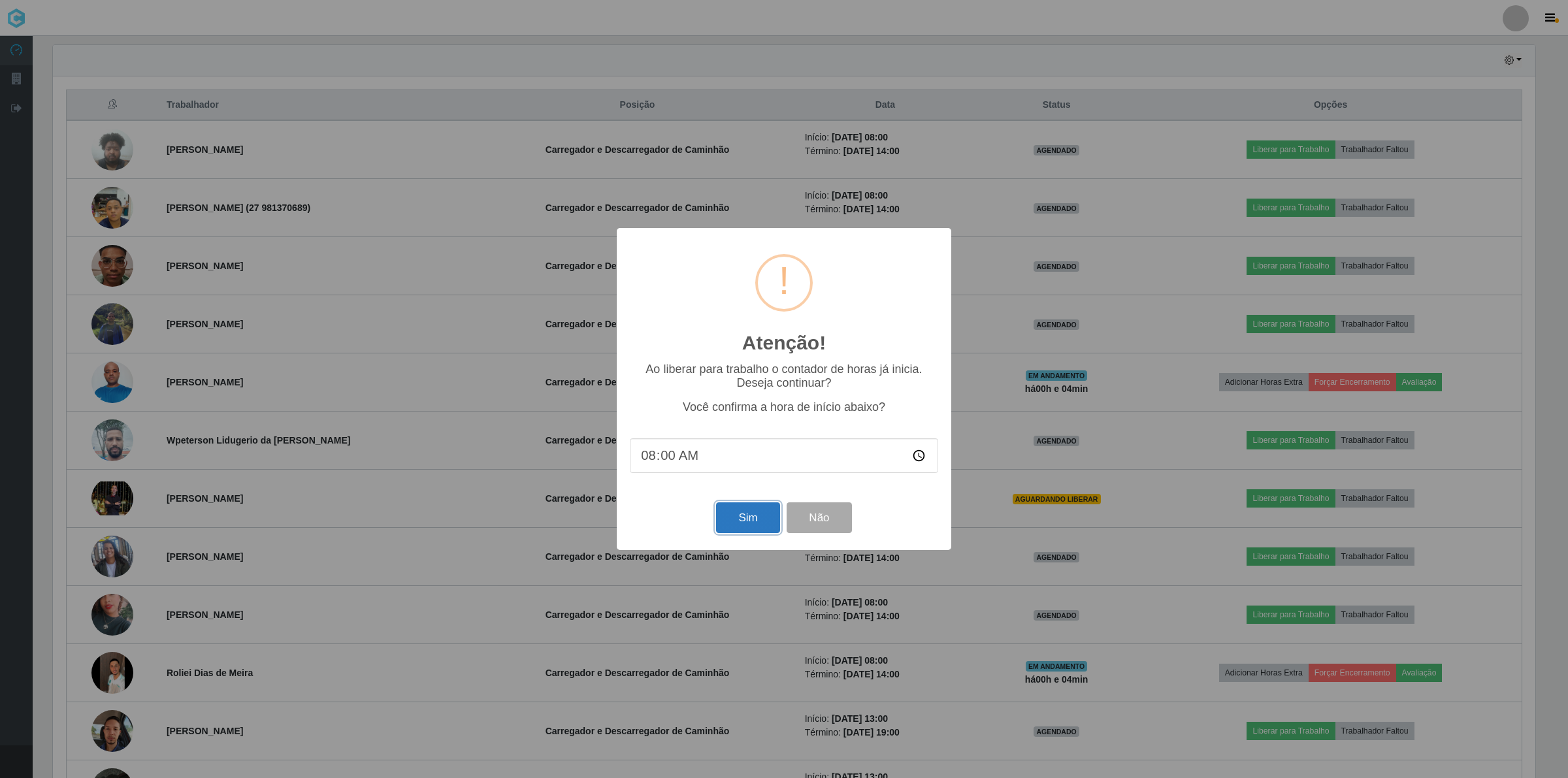
click at [742, 521] on button "Sim" at bounding box center [748, 517] width 64 height 31
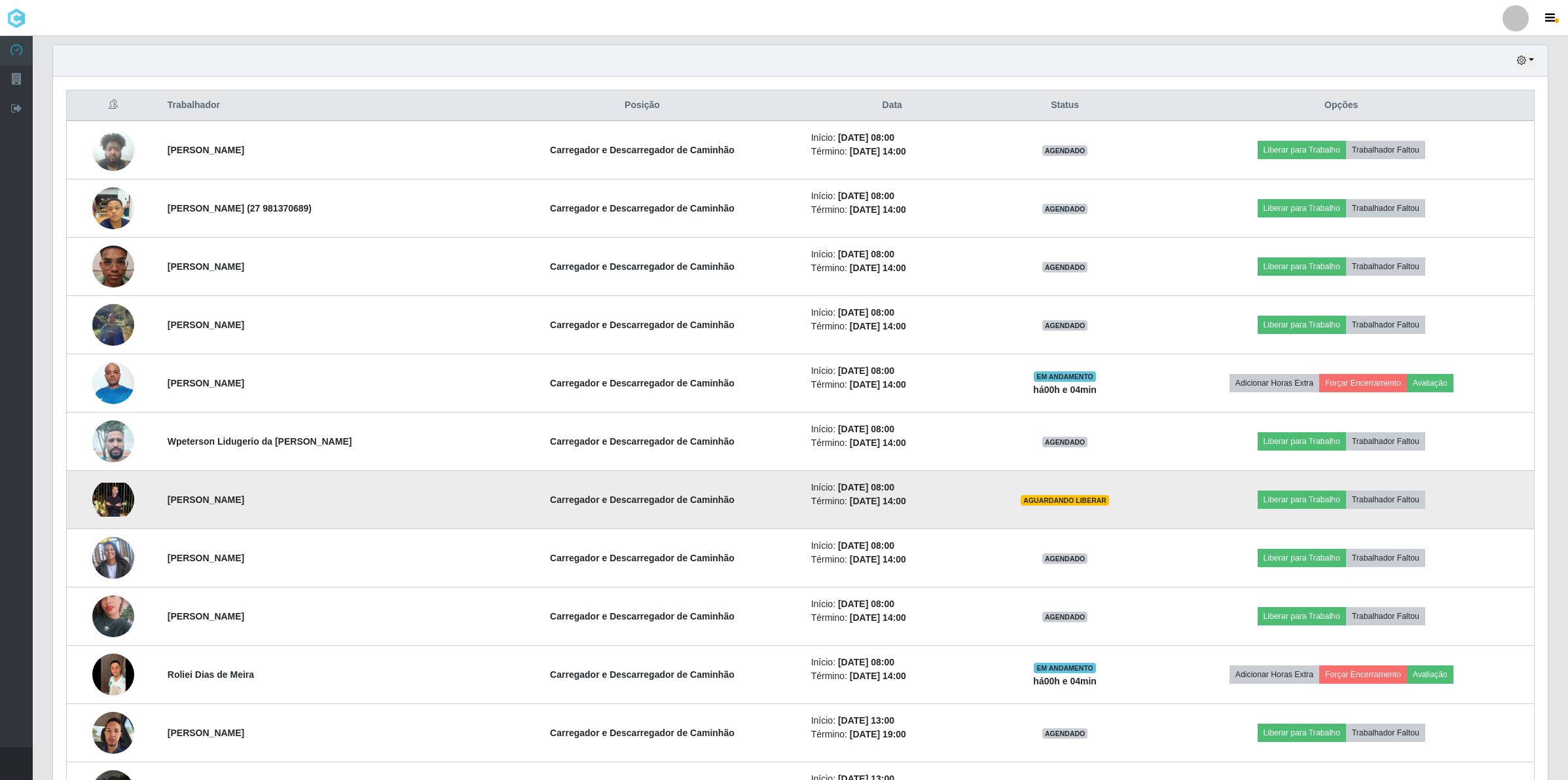
scroll to position [272, 1498]
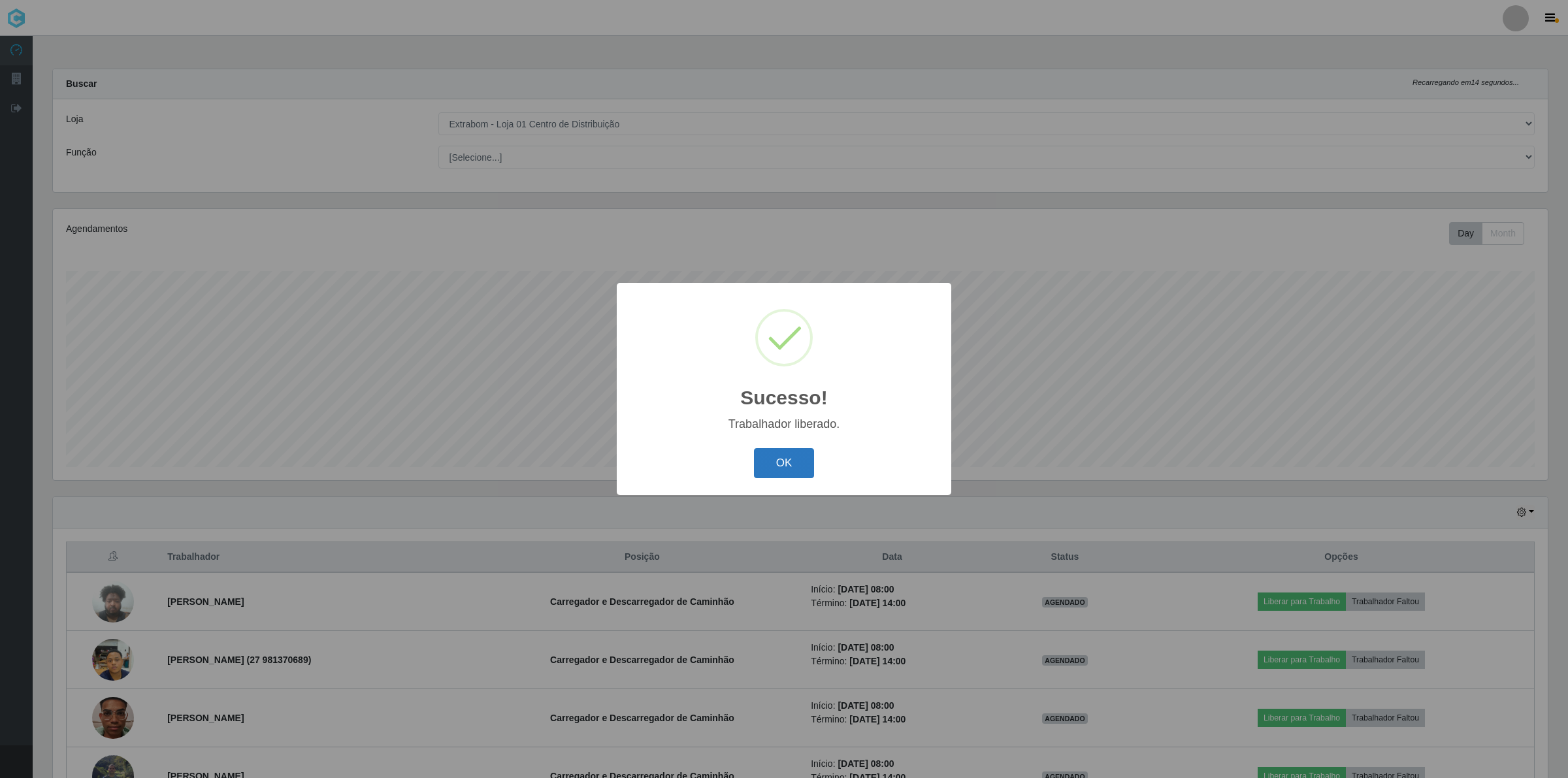
click at [787, 457] on button "OK" at bounding box center [784, 463] width 61 height 31
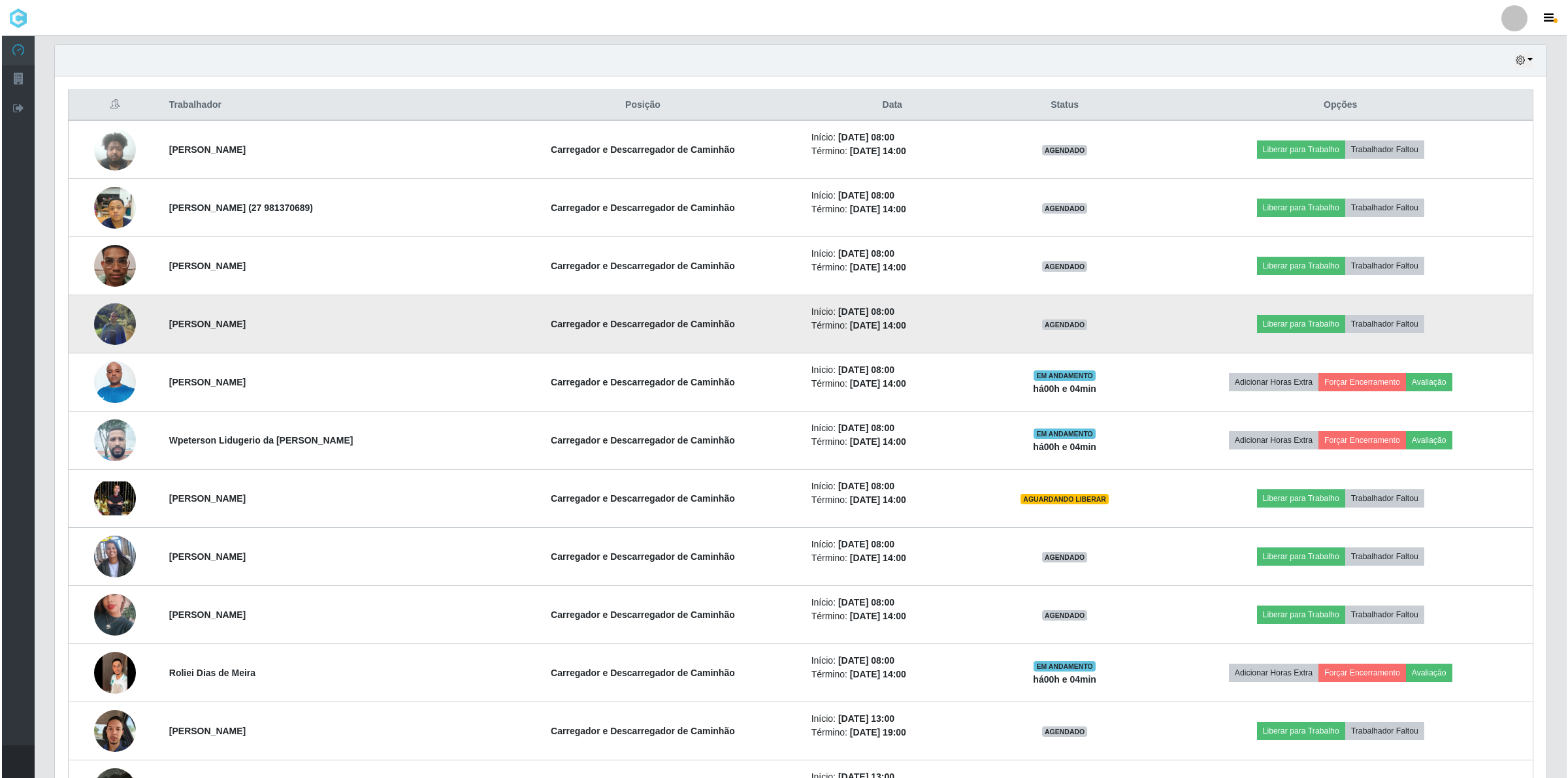
scroll to position [615, 0]
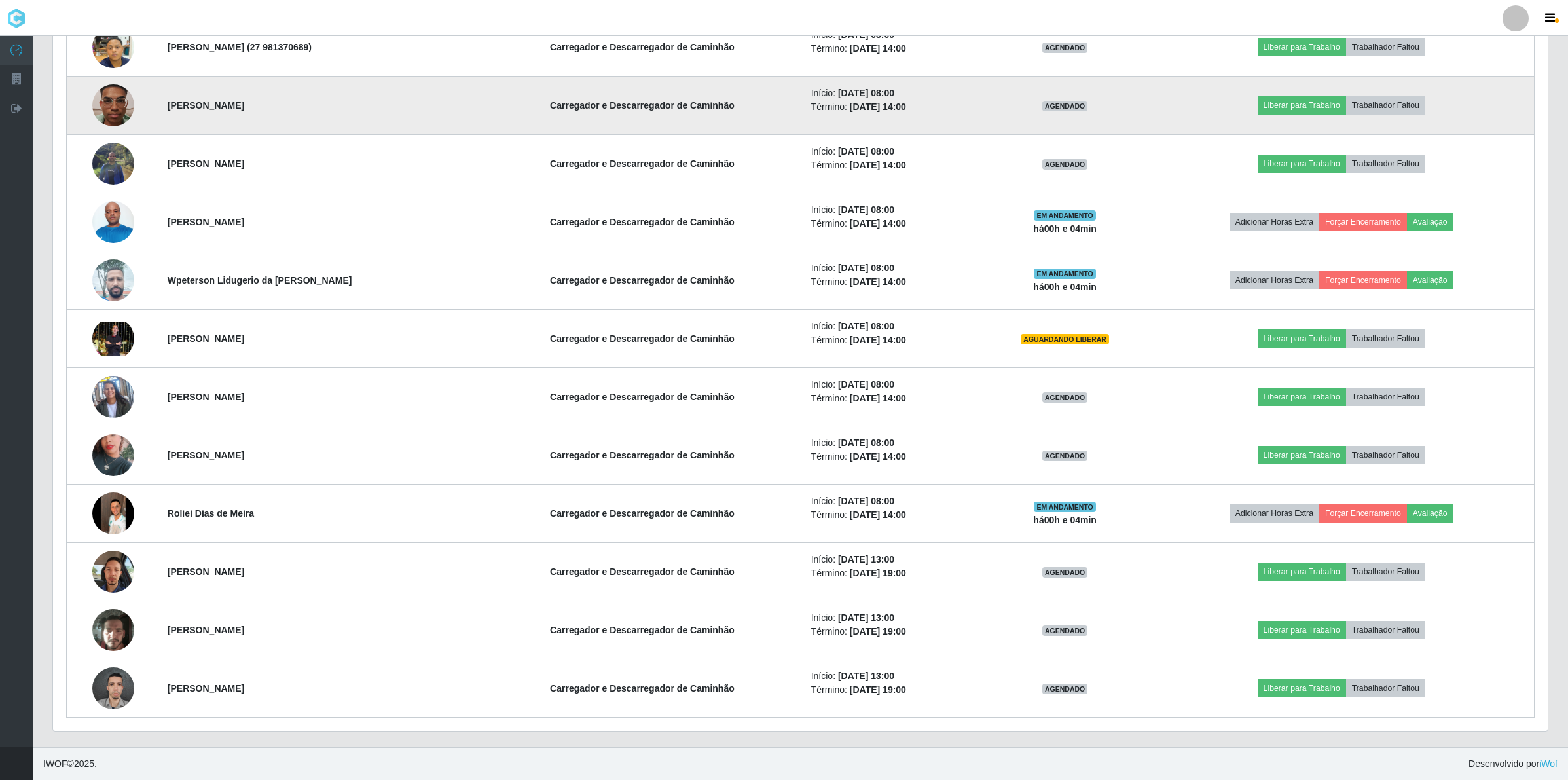
click at [113, 96] on img at bounding box center [113, 106] width 42 height 75
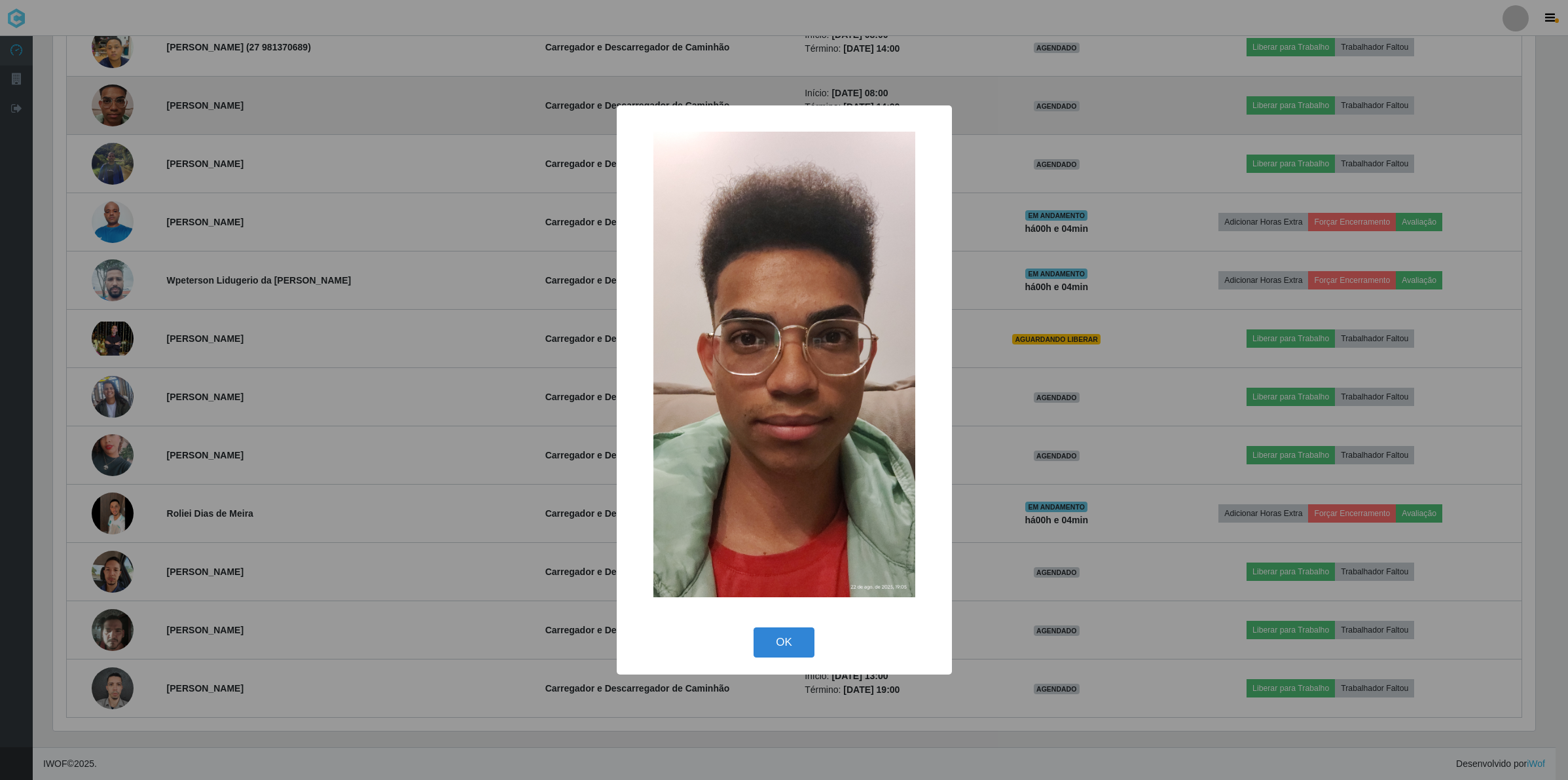
scroll to position [272, 1485]
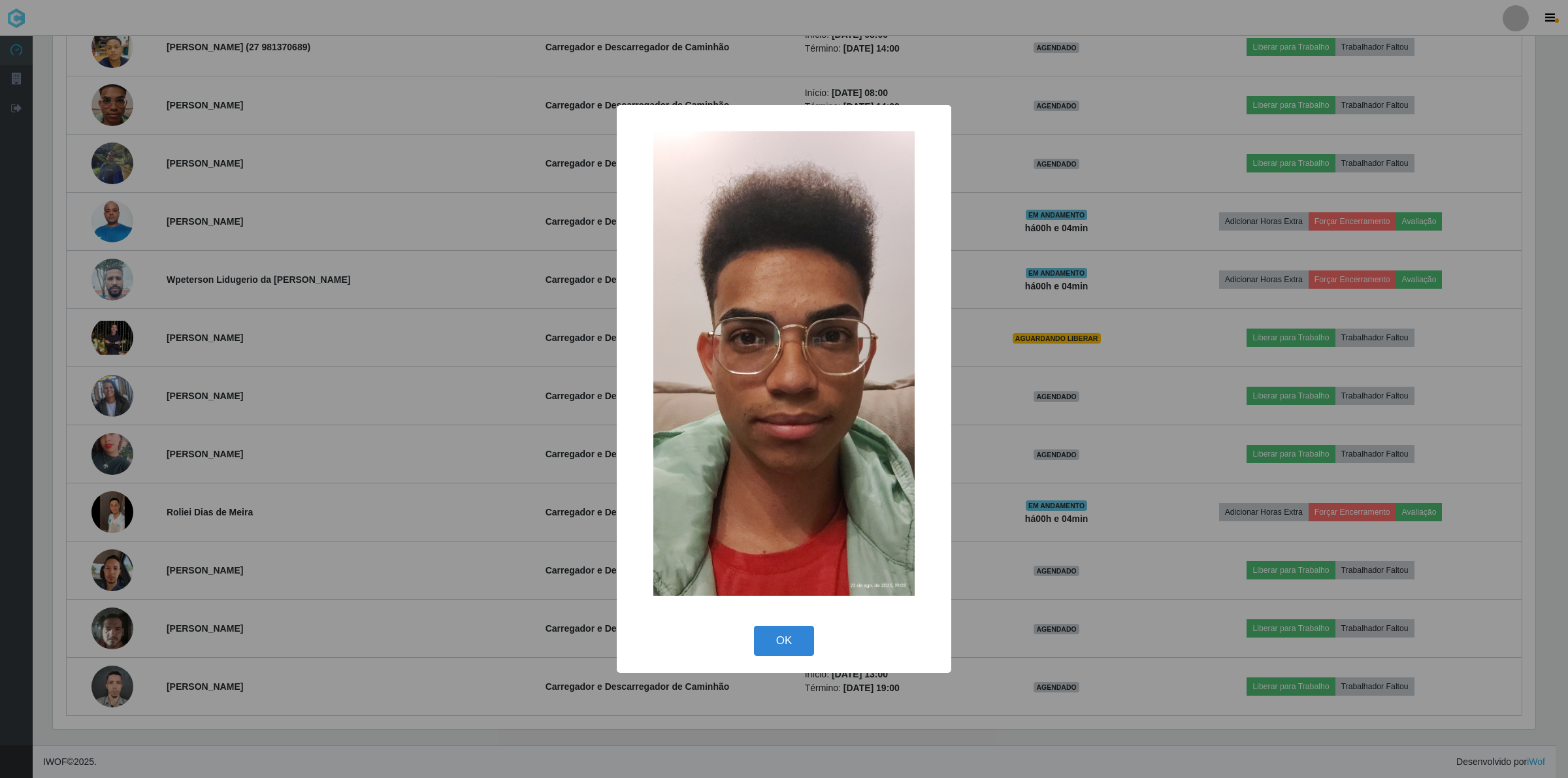
click at [456, 220] on div "× OK Cancel" at bounding box center [784, 389] width 1568 height 778
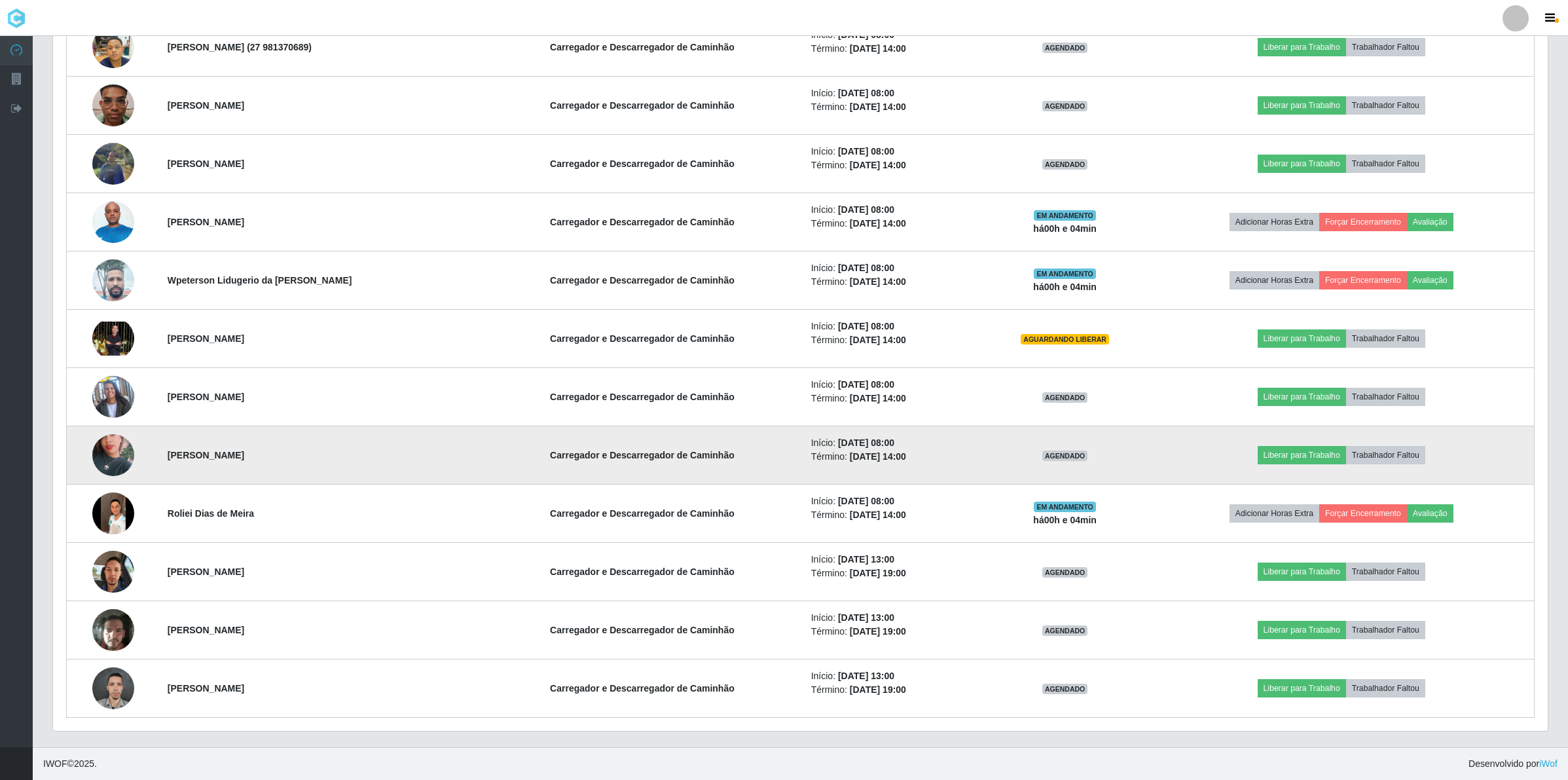
scroll to position [272, 1494]
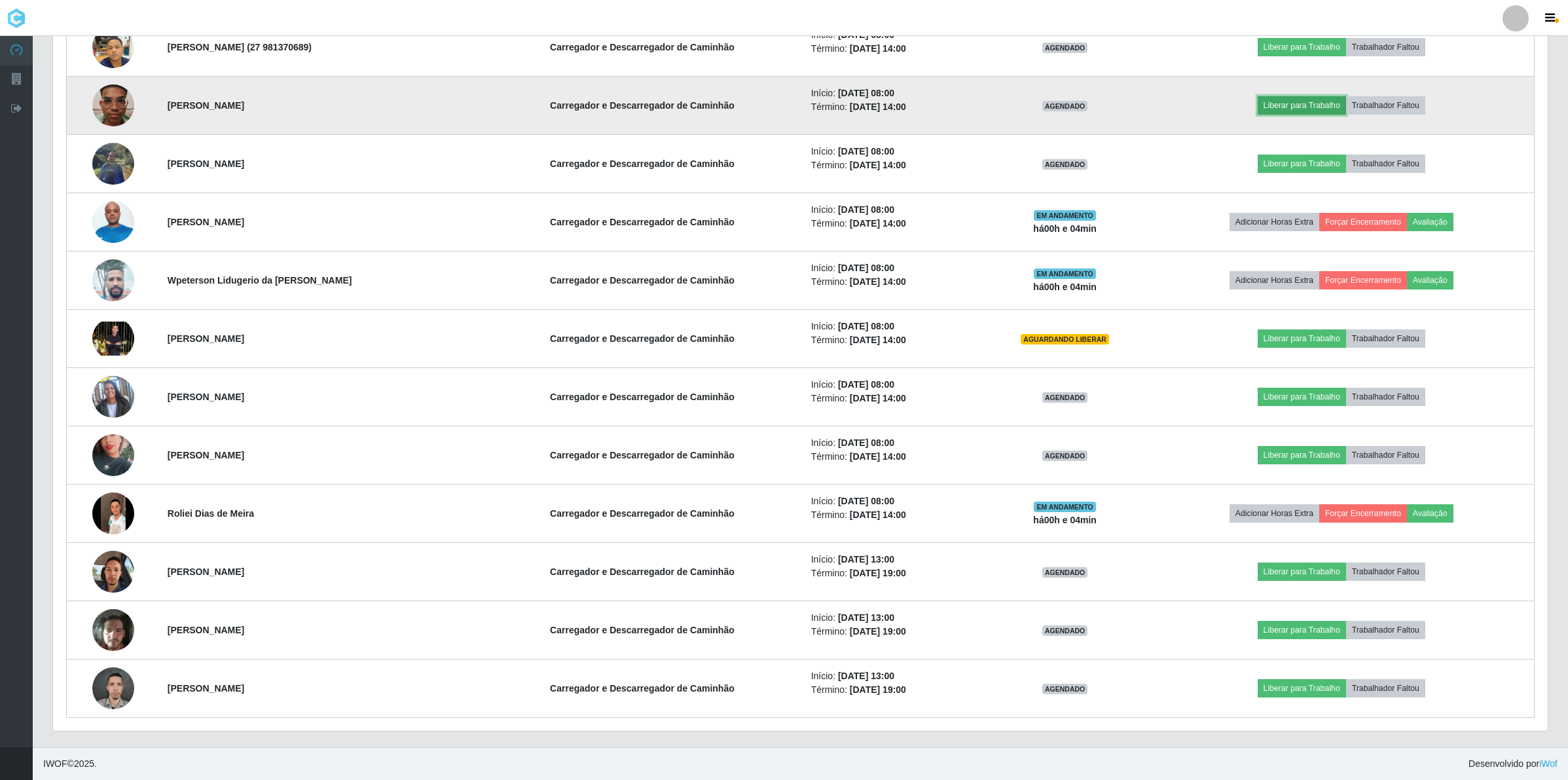
click at [1321, 105] on button "Liberar para Trabalho" at bounding box center [1302, 105] width 88 height 18
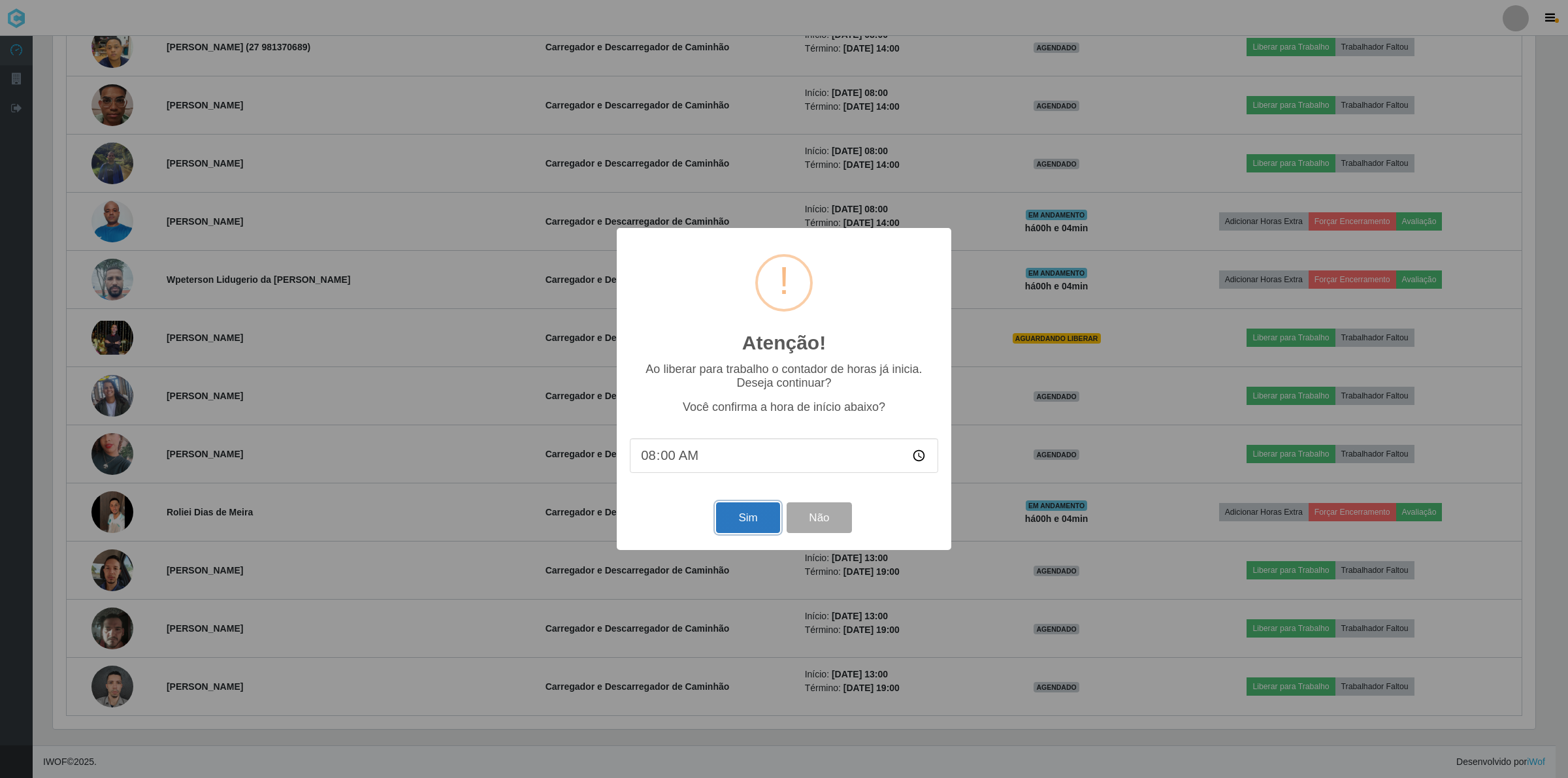
click at [750, 520] on button "Sim" at bounding box center [748, 517] width 64 height 31
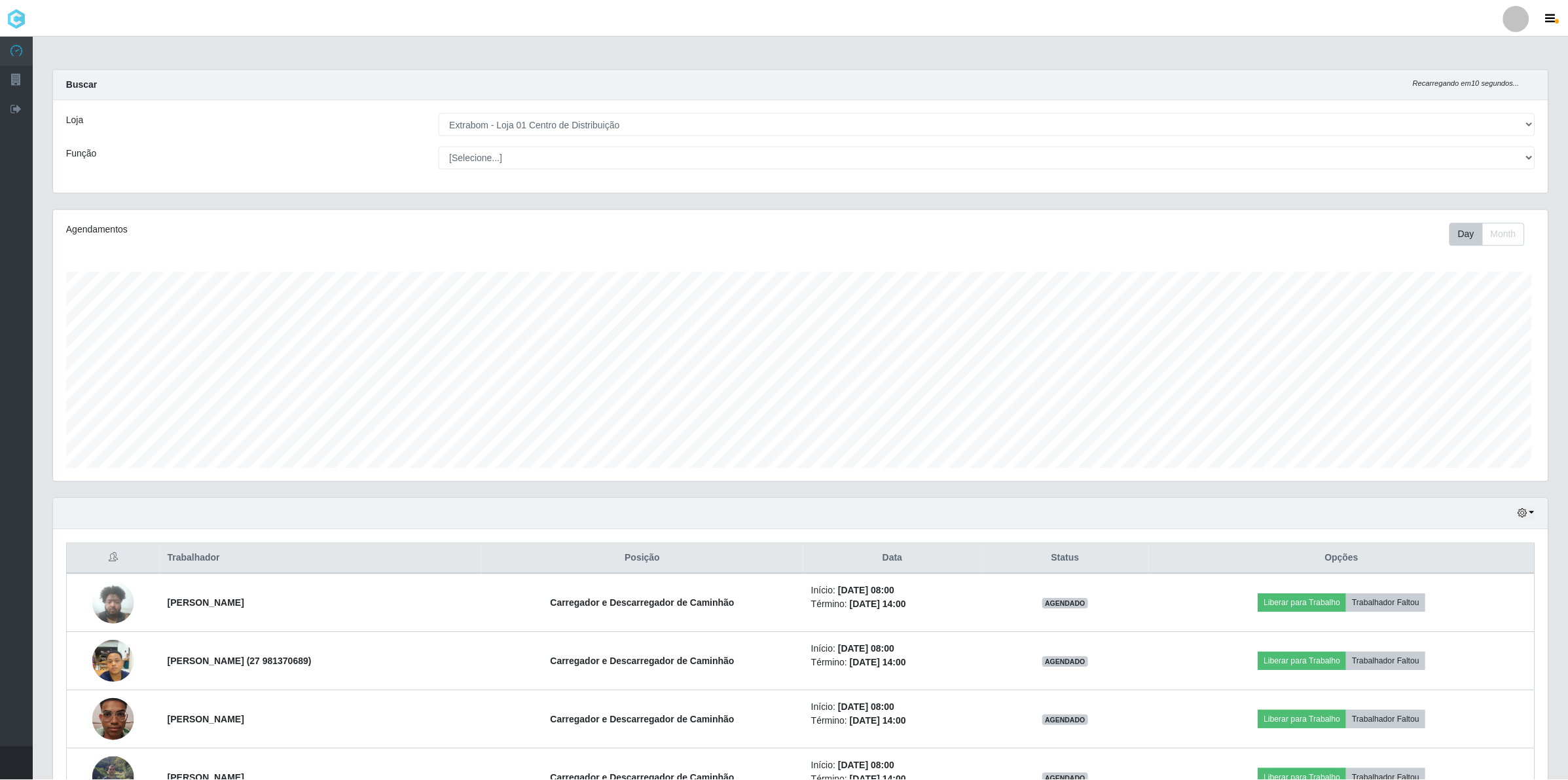
scroll to position [272, 1498]
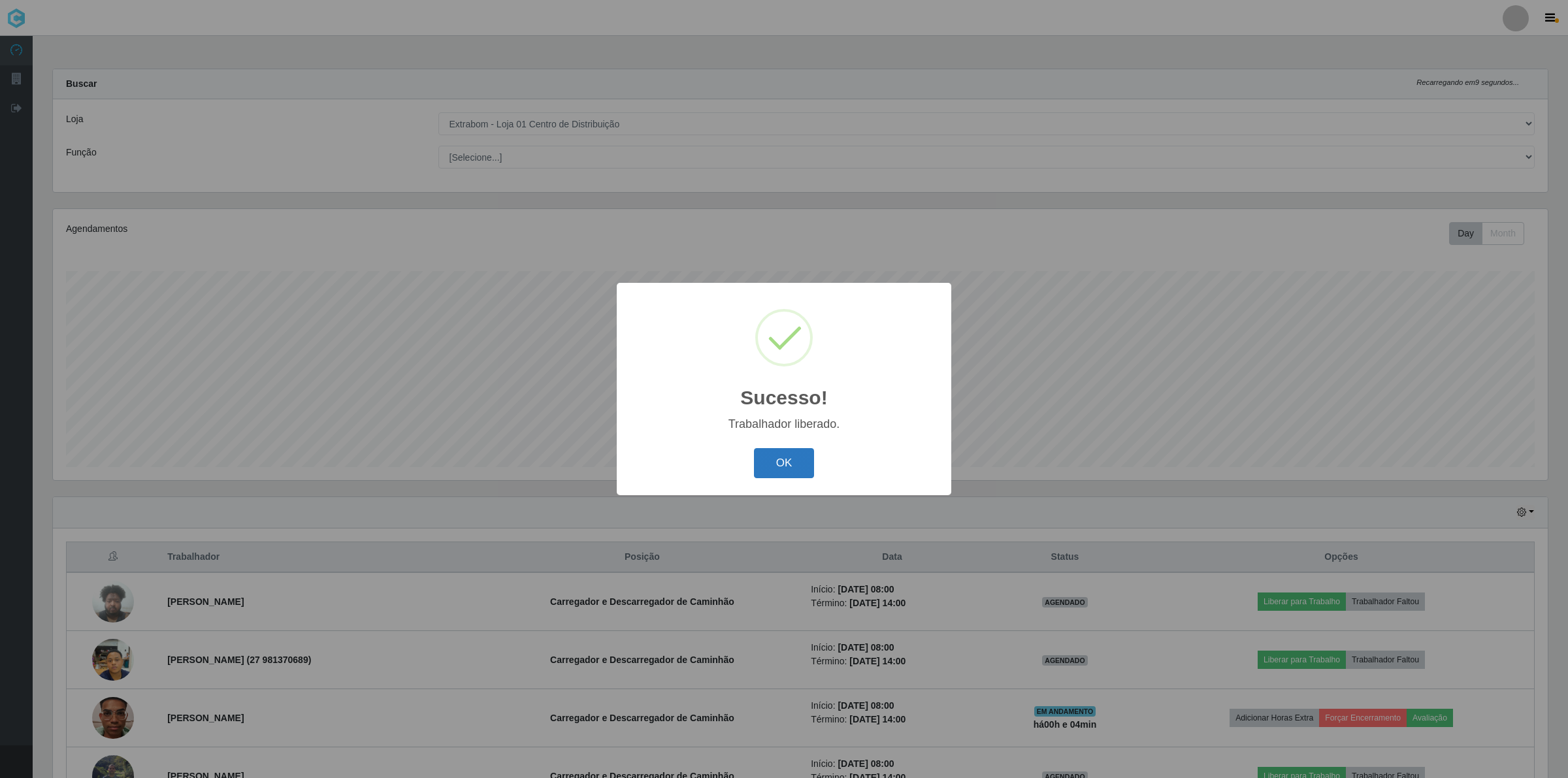
click at [785, 459] on button "OK" at bounding box center [784, 463] width 61 height 31
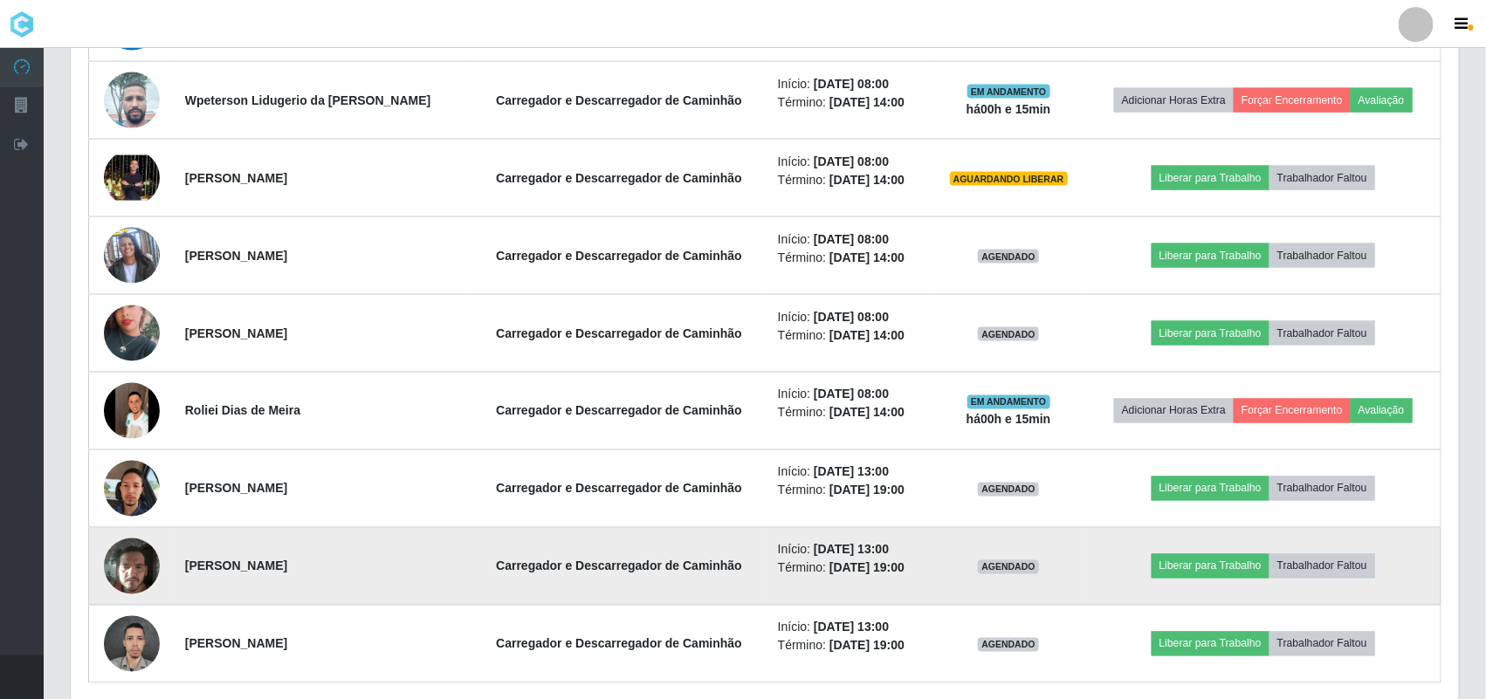
scroll to position [1054, 0]
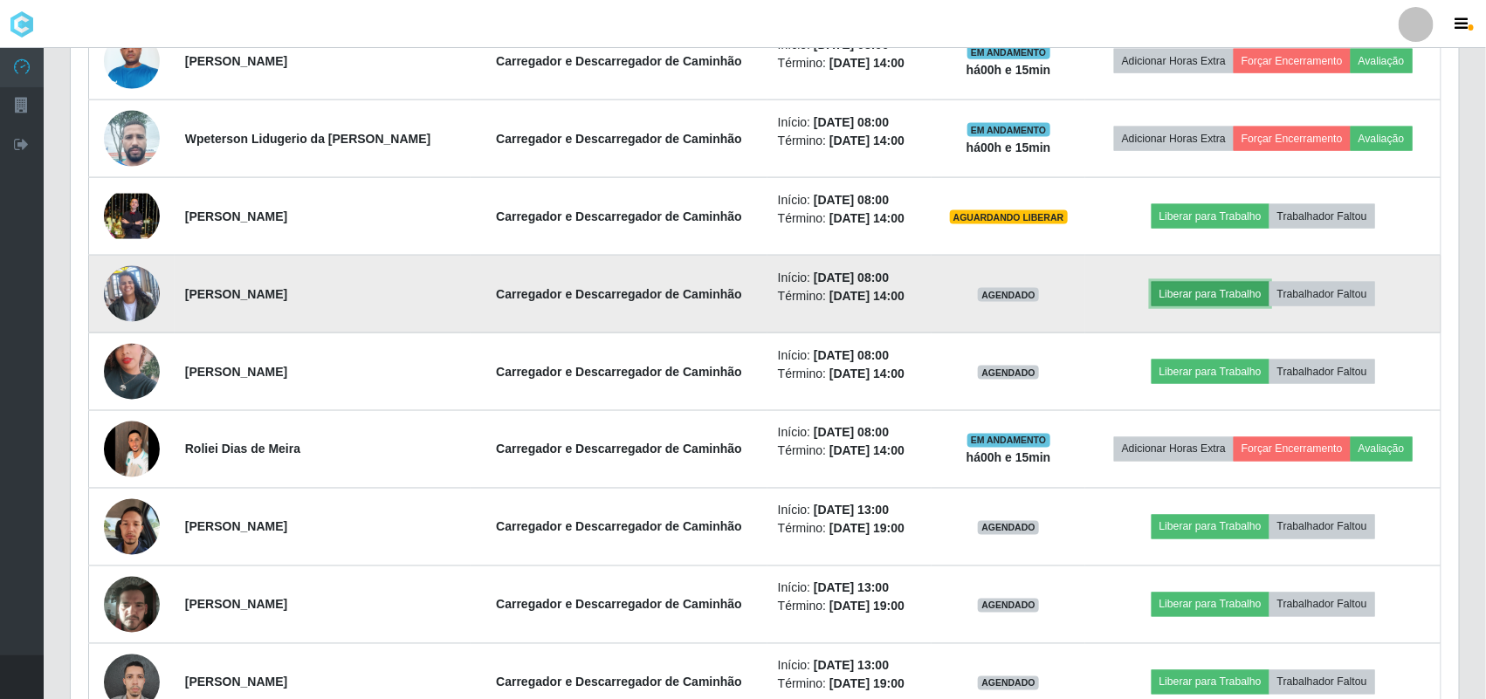
click at [1196, 304] on button "Liberar para Trabalho" at bounding box center [1211, 294] width 118 height 24
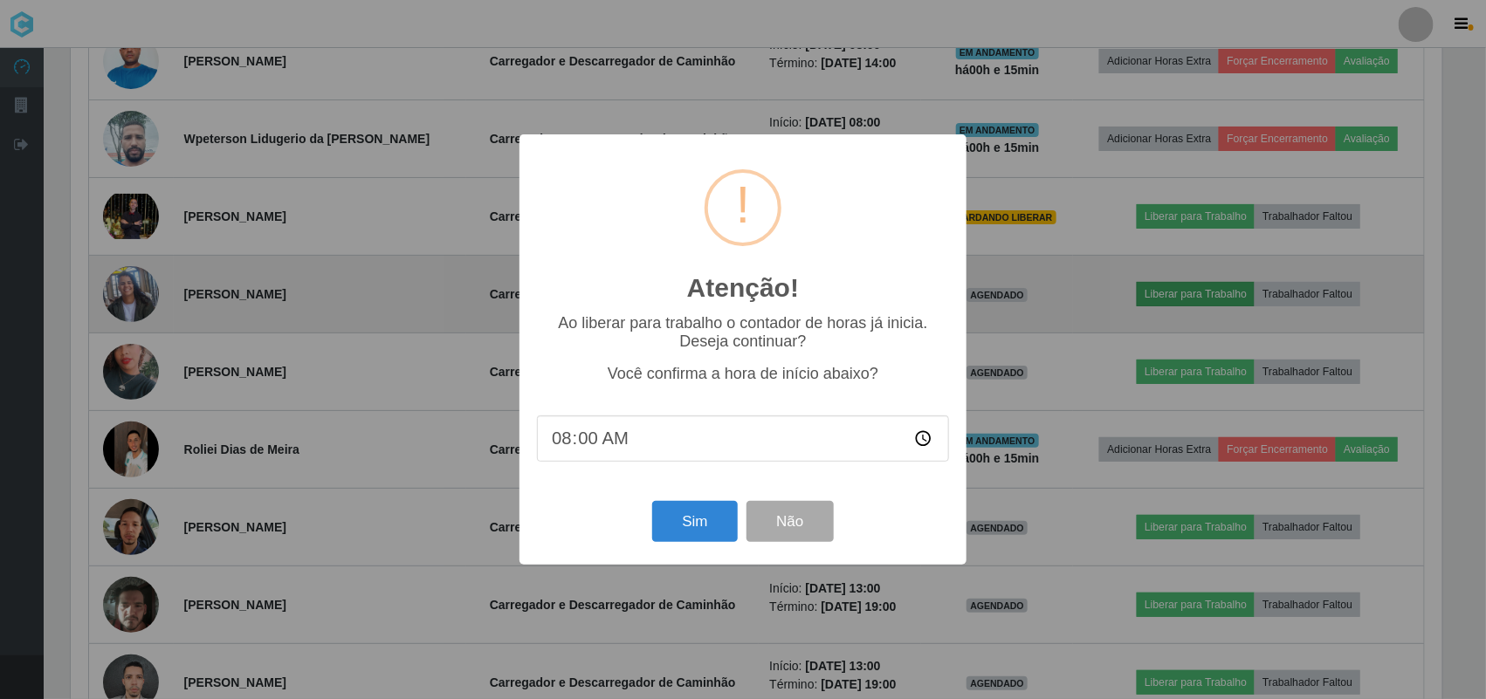
scroll to position [363, 1376]
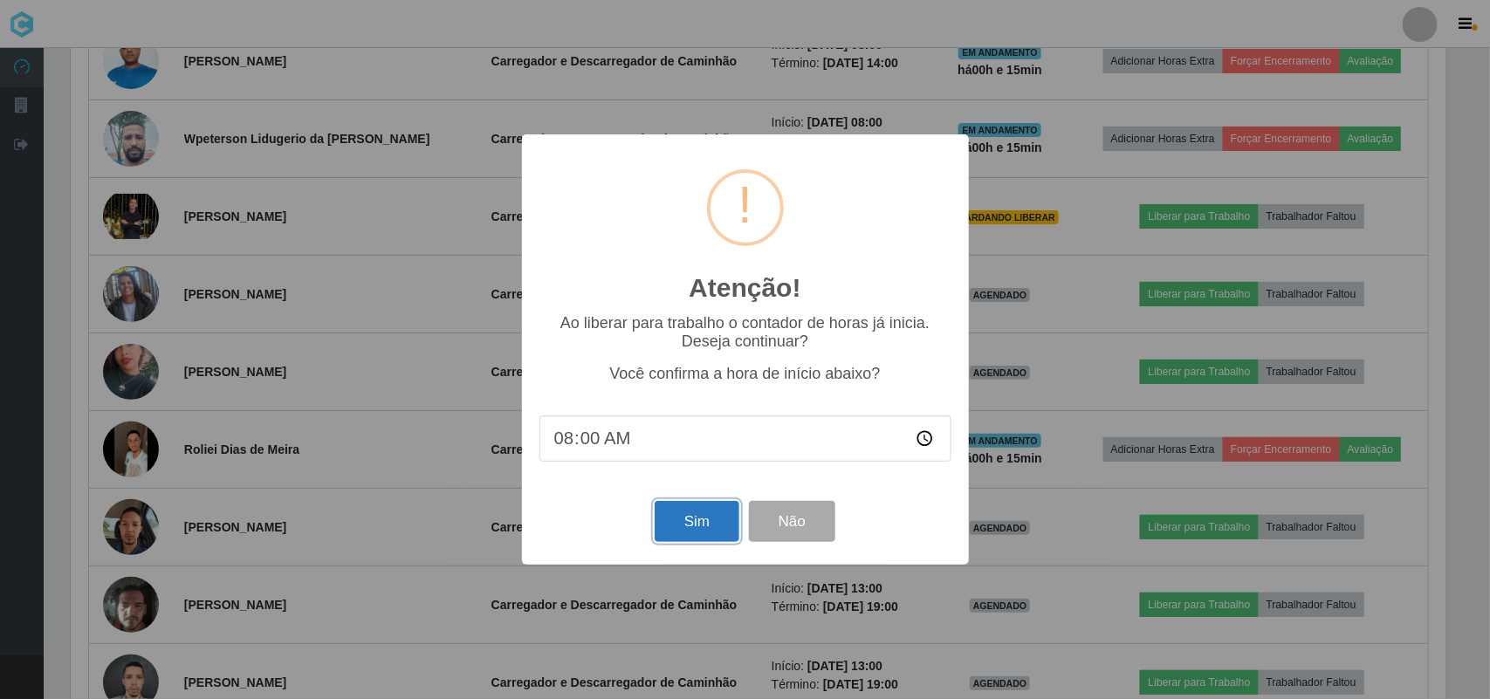
click at [714, 538] on button "Sim" at bounding box center [697, 521] width 85 height 41
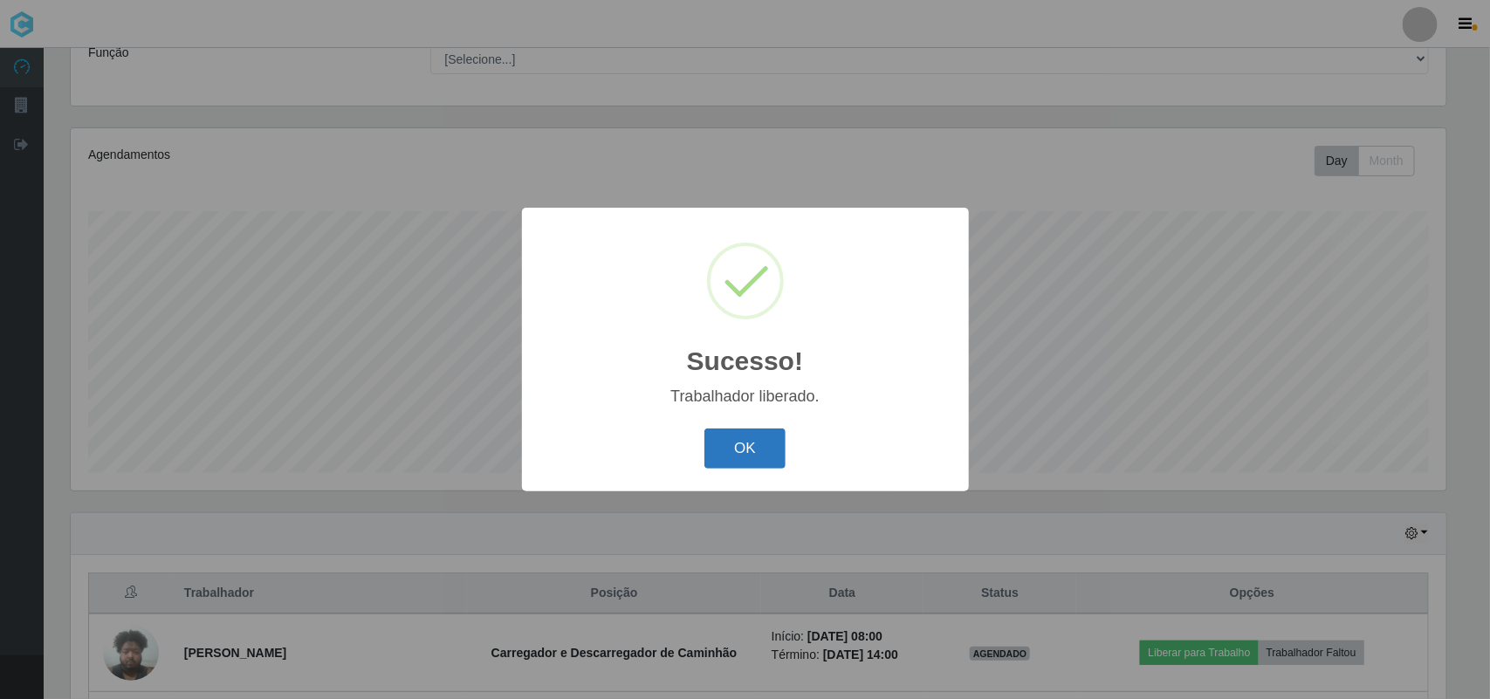
click at [753, 455] on button "OK" at bounding box center [745, 449] width 81 height 41
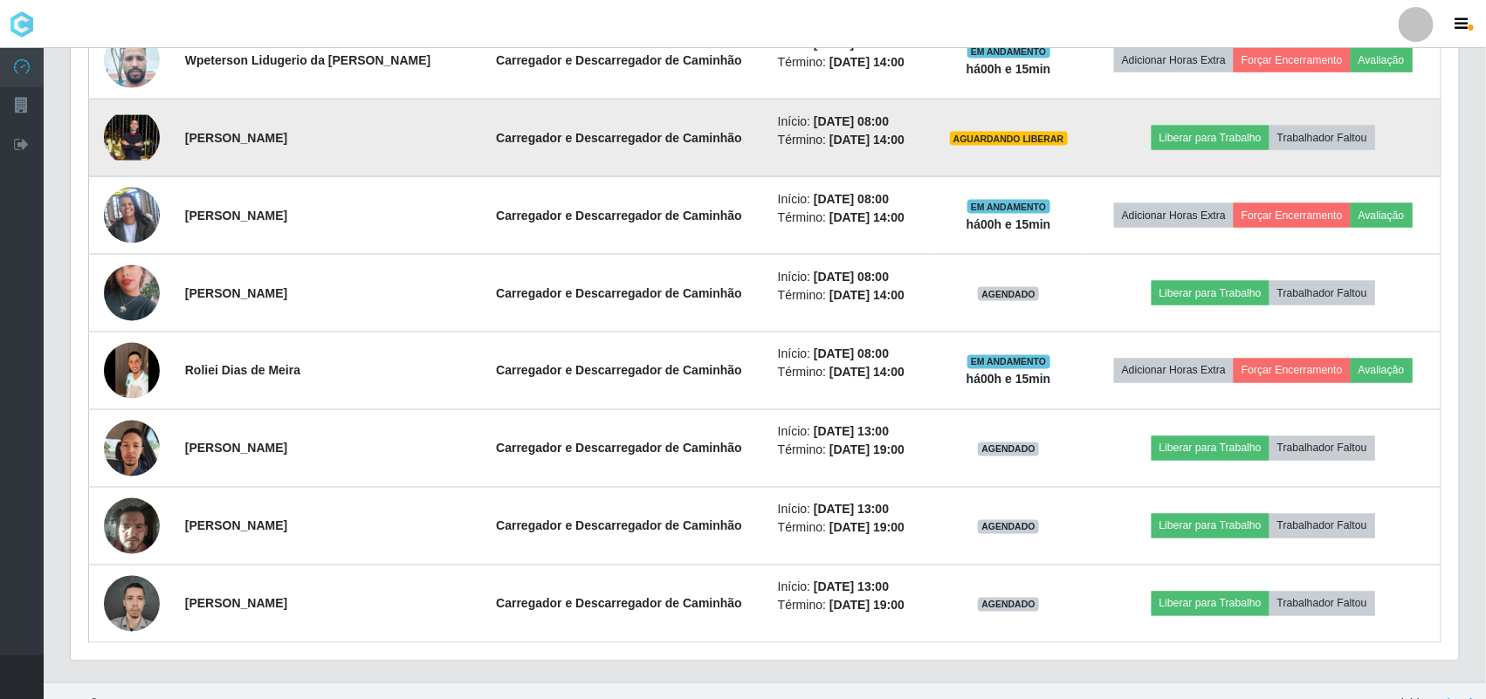
scroll to position [1133, 0]
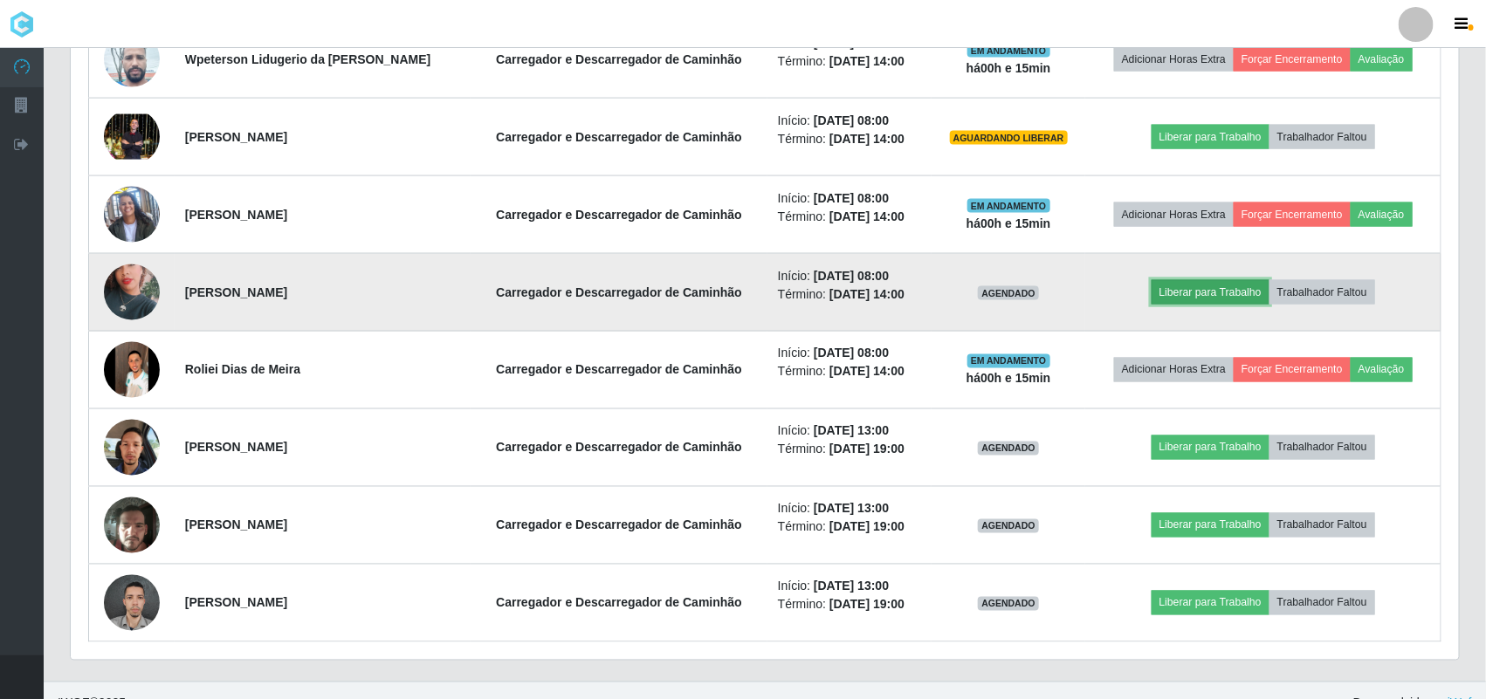
click at [1168, 291] on button "Liberar para Trabalho" at bounding box center [1211, 292] width 118 height 24
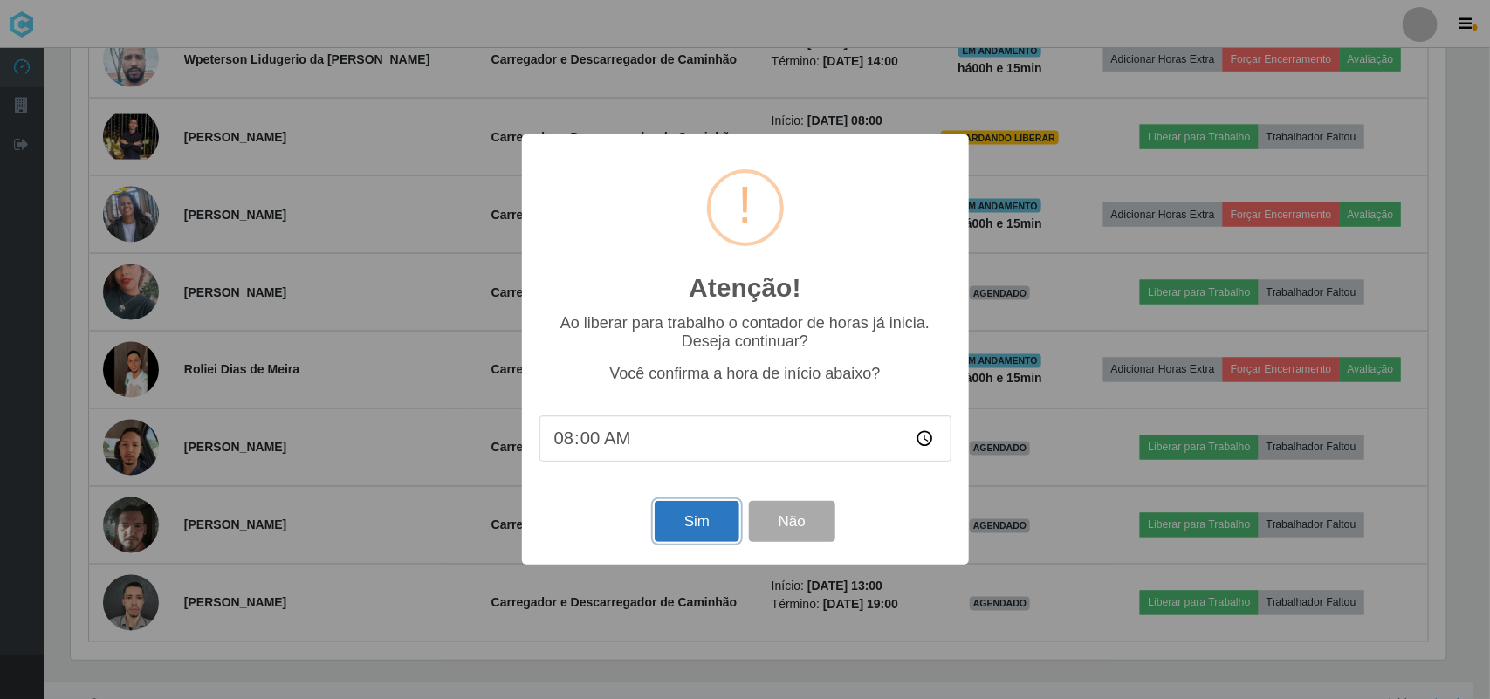
click at [677, 524] on button "Sim" at bounding box center [697, 521] width 85 height 41
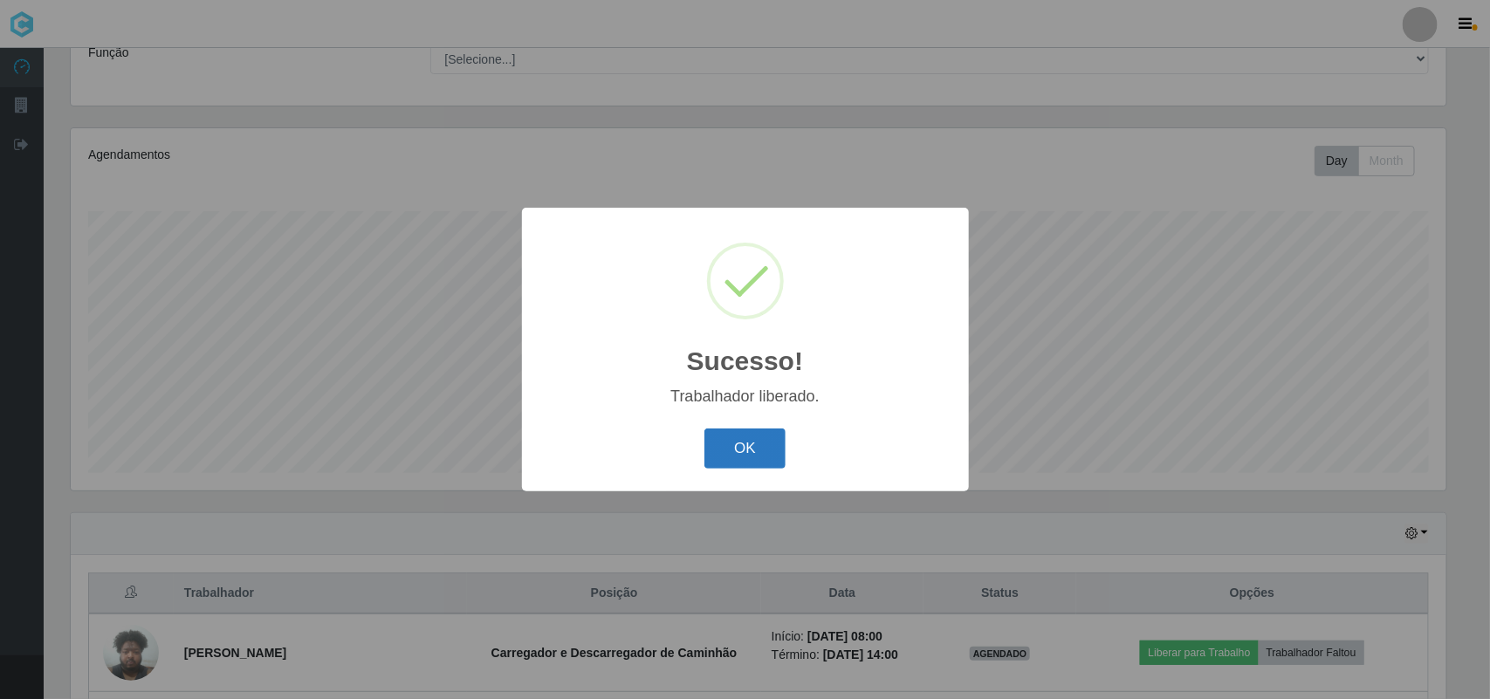
click at [753, 442] on button "OK" at bounding box center [745, 449] width 81 height 41
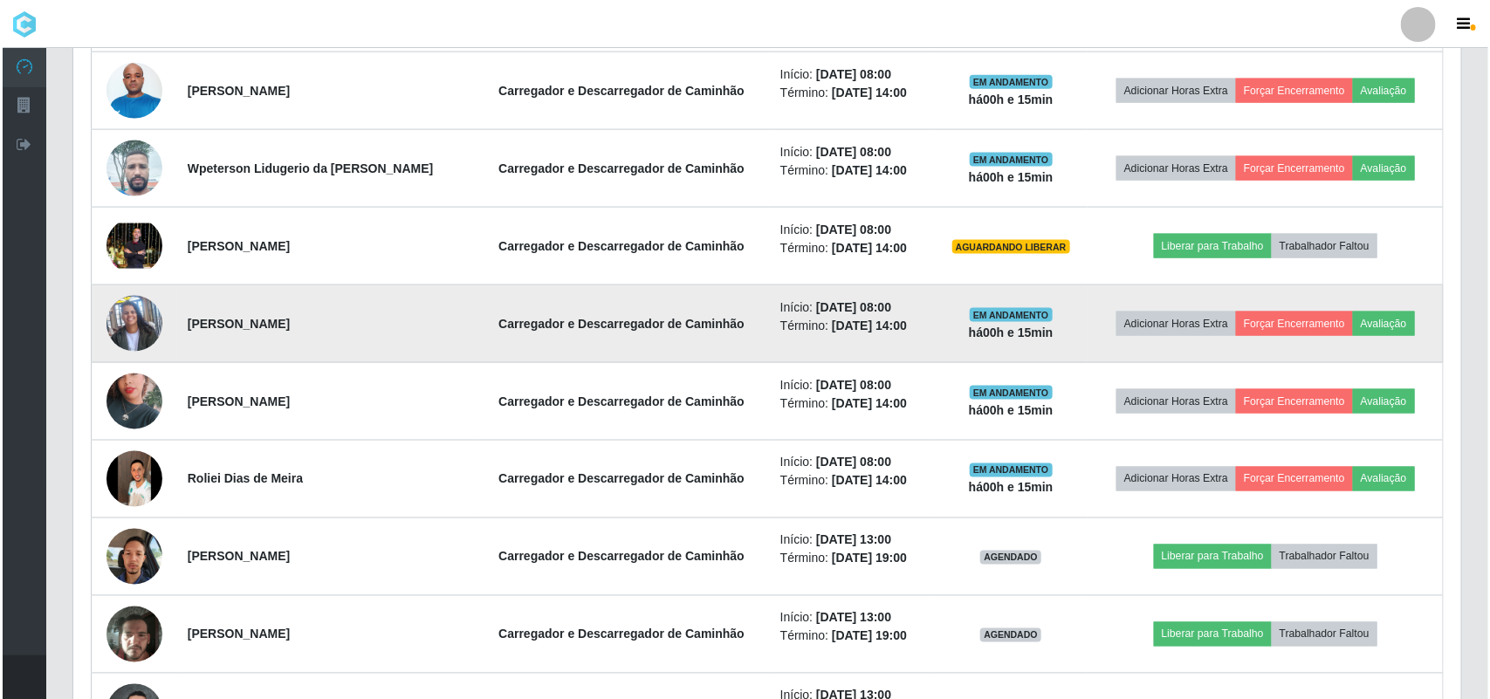
scroll to position [806, 0]
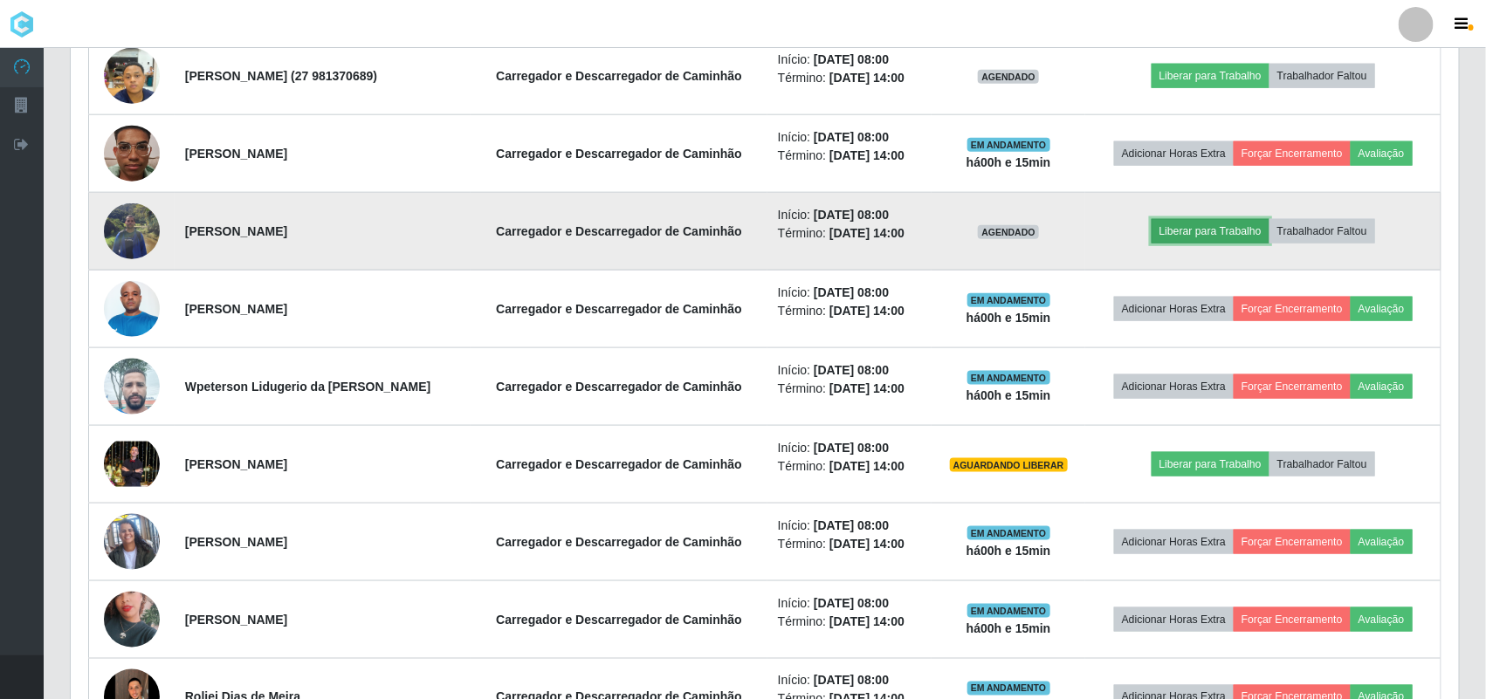
click at [1202, 229] on button "Liberar para Trabalho" at bounding box center [1211, 231] width 118 height 24
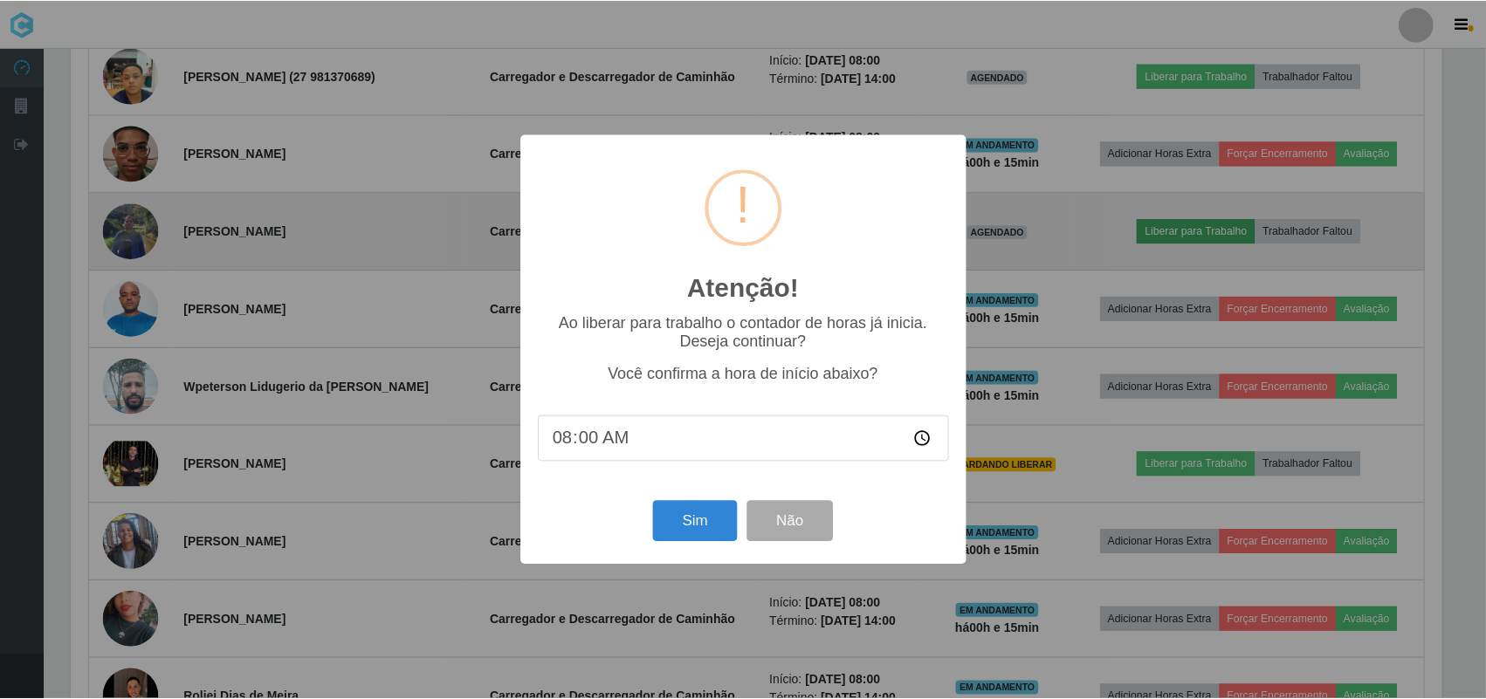
scroll to position [363, 1376]
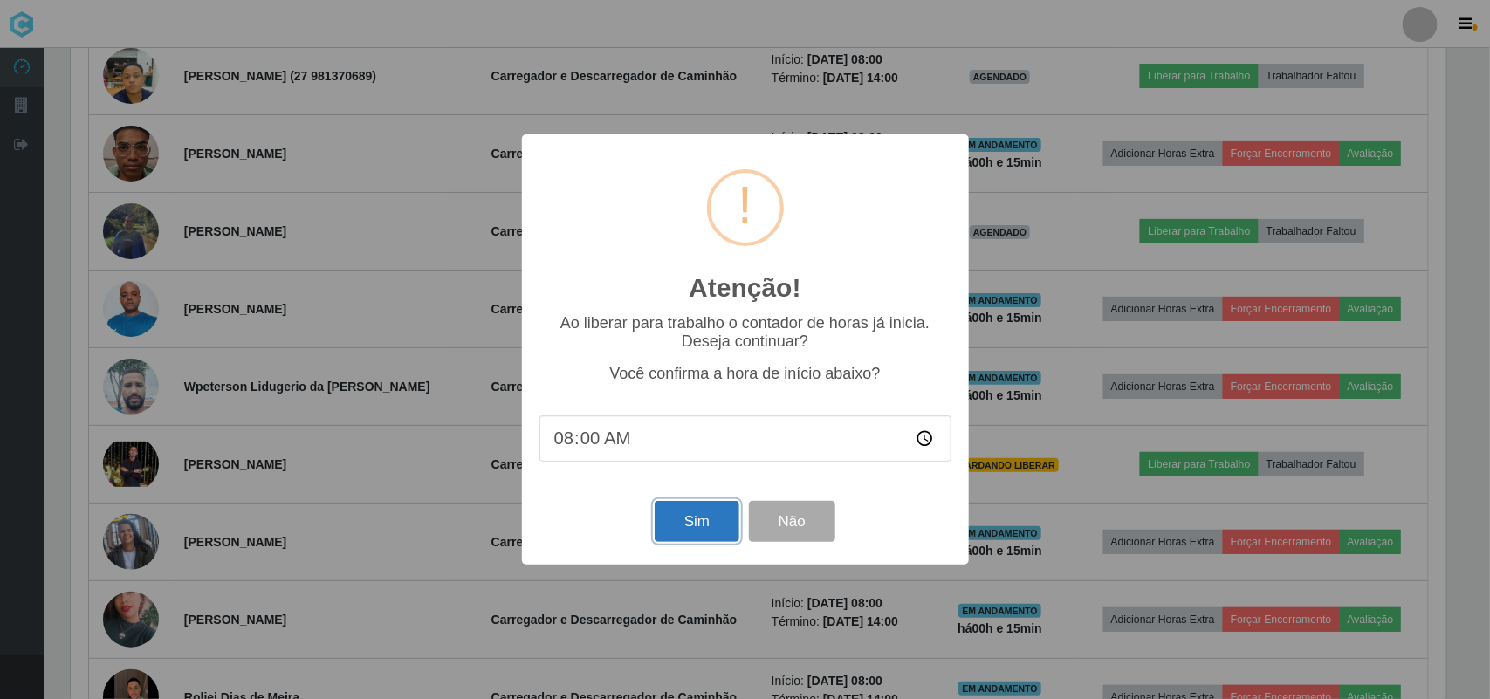
click at [692, 522] on button "Sim" at bounding box center [697, 521] width 85 height 41
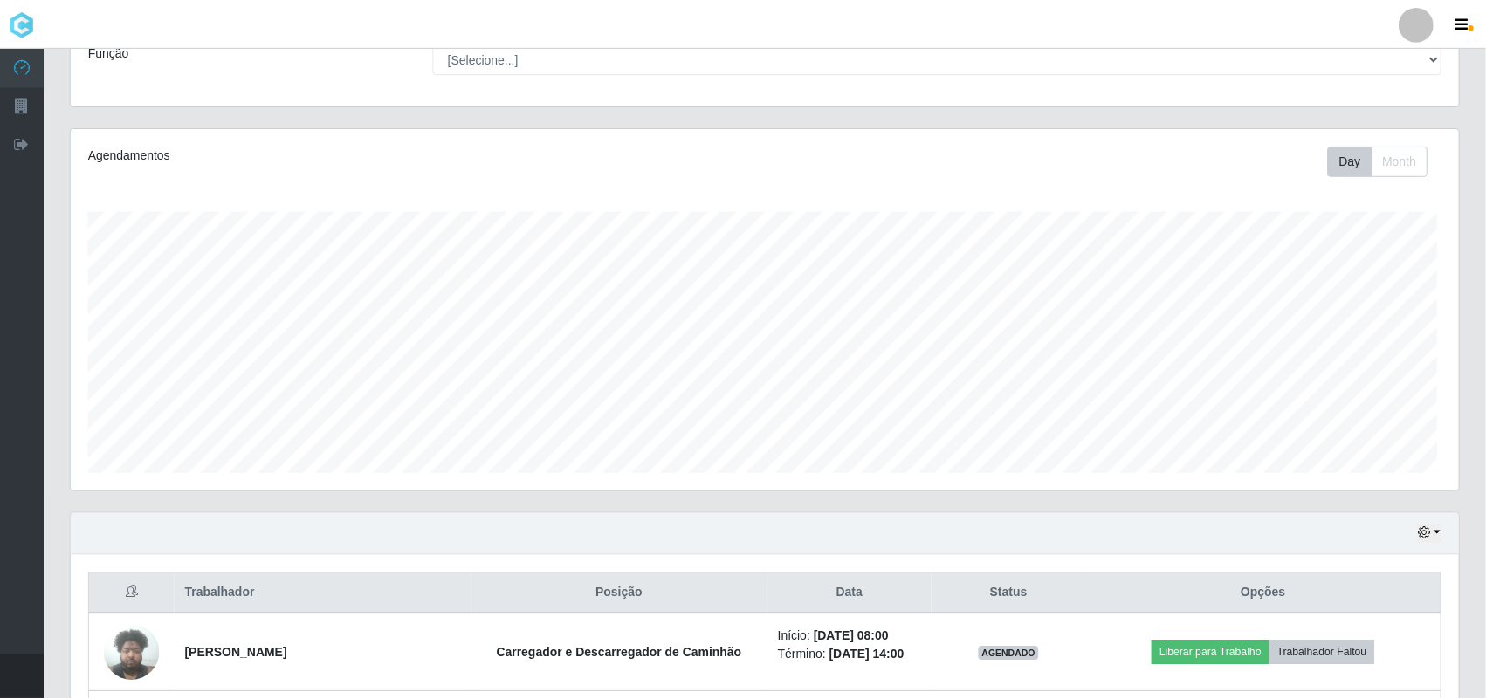
scroll to position [0, 0]
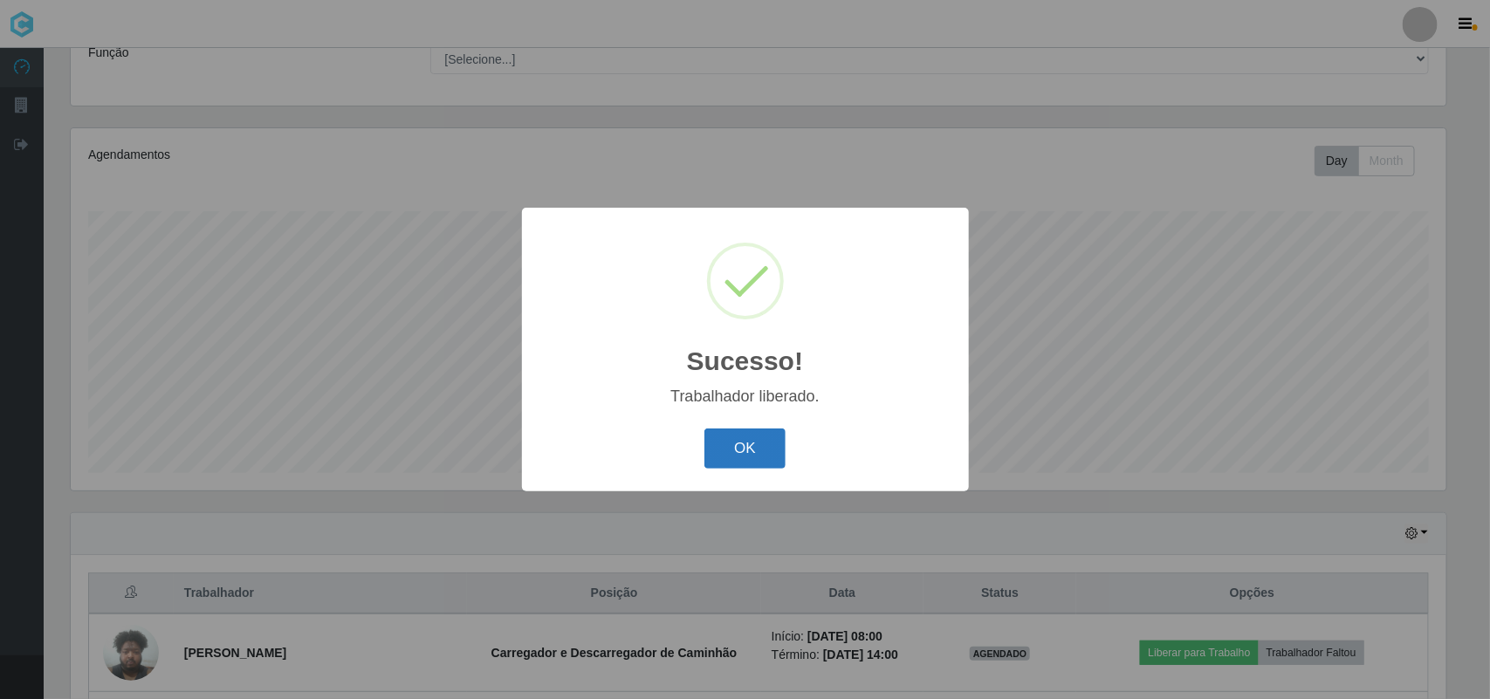
click at [751, 448] on button "OK" at bounding box center [745, 449] width 81 height 41
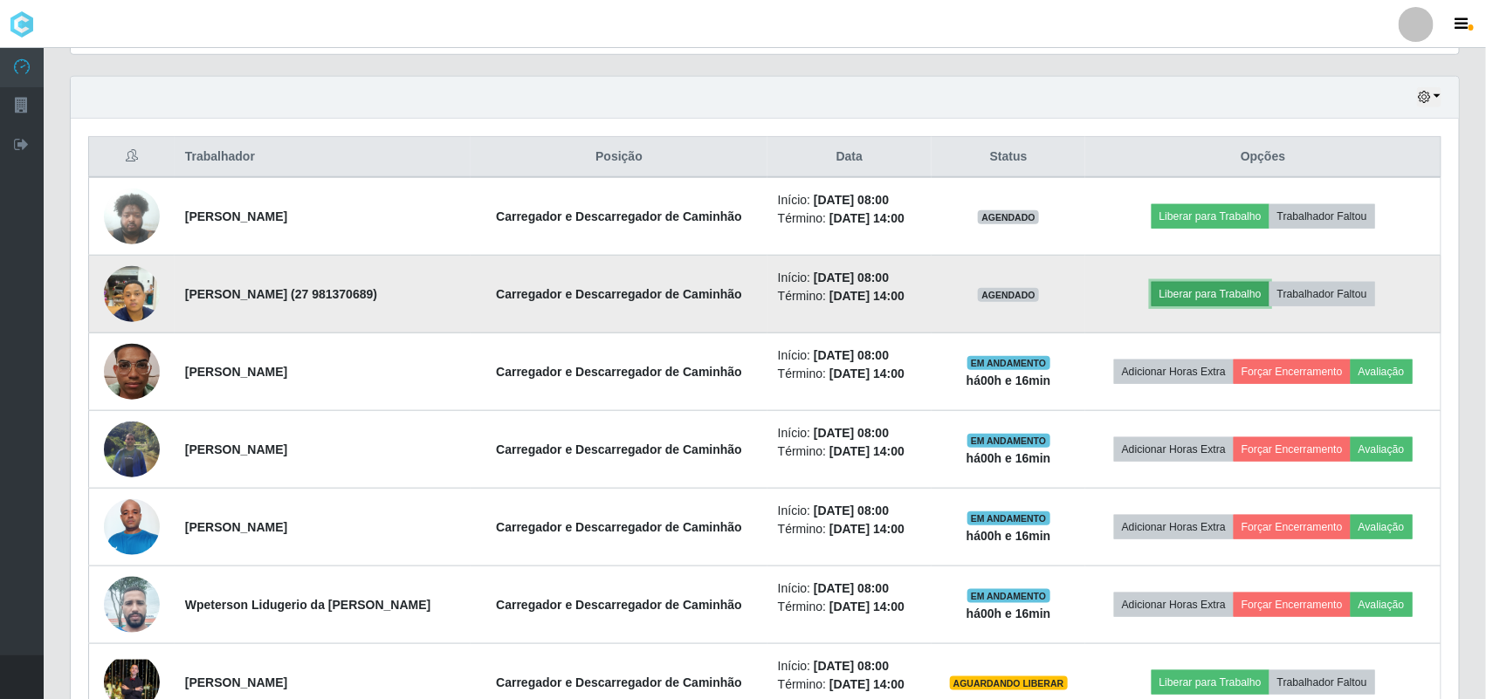
click at [1167, 297] on button "Liberar para Trabalho" at bounding box center [1211, 294] width 118 height 24
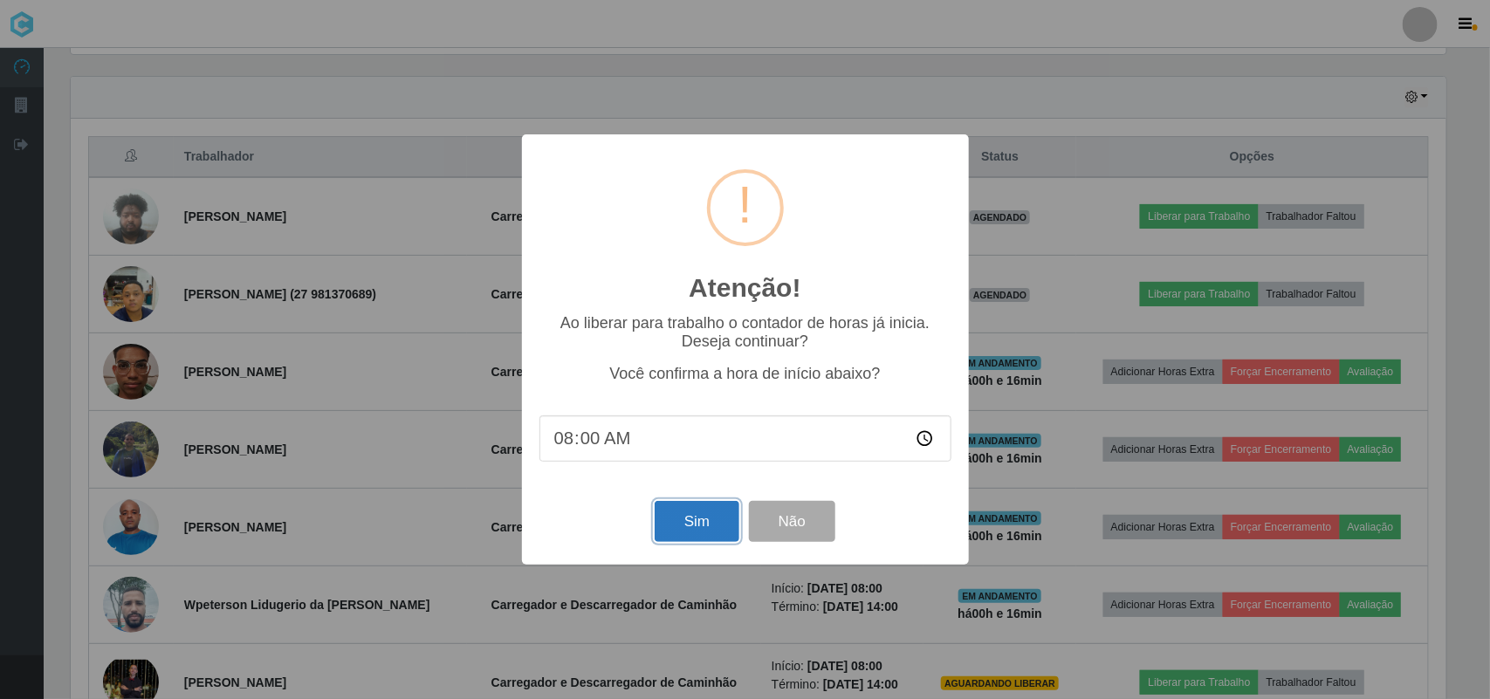
click at [687, 528] on button "Sim" at bounding box center [697, 521] width 85 height 41
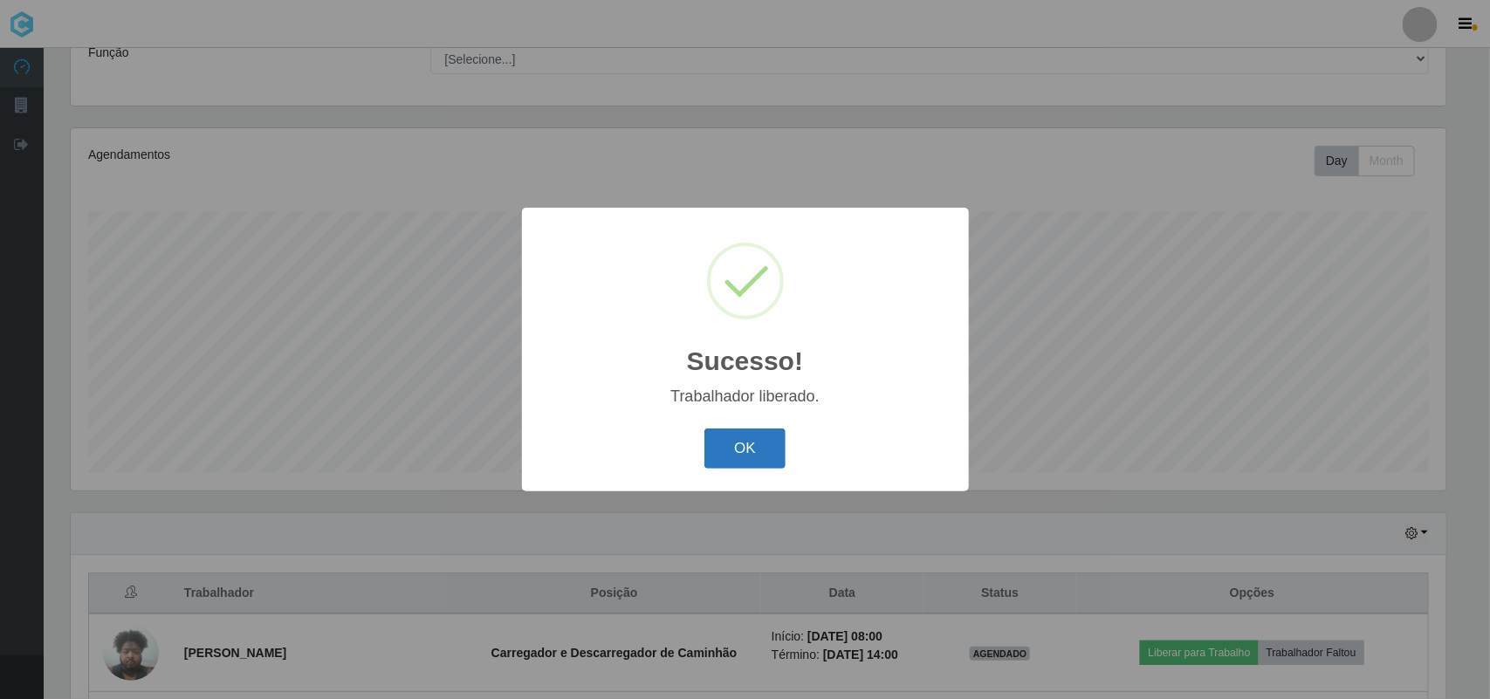
click at [726, 448] on button "OK" at bounding box center [745, 449] width 81 height 41
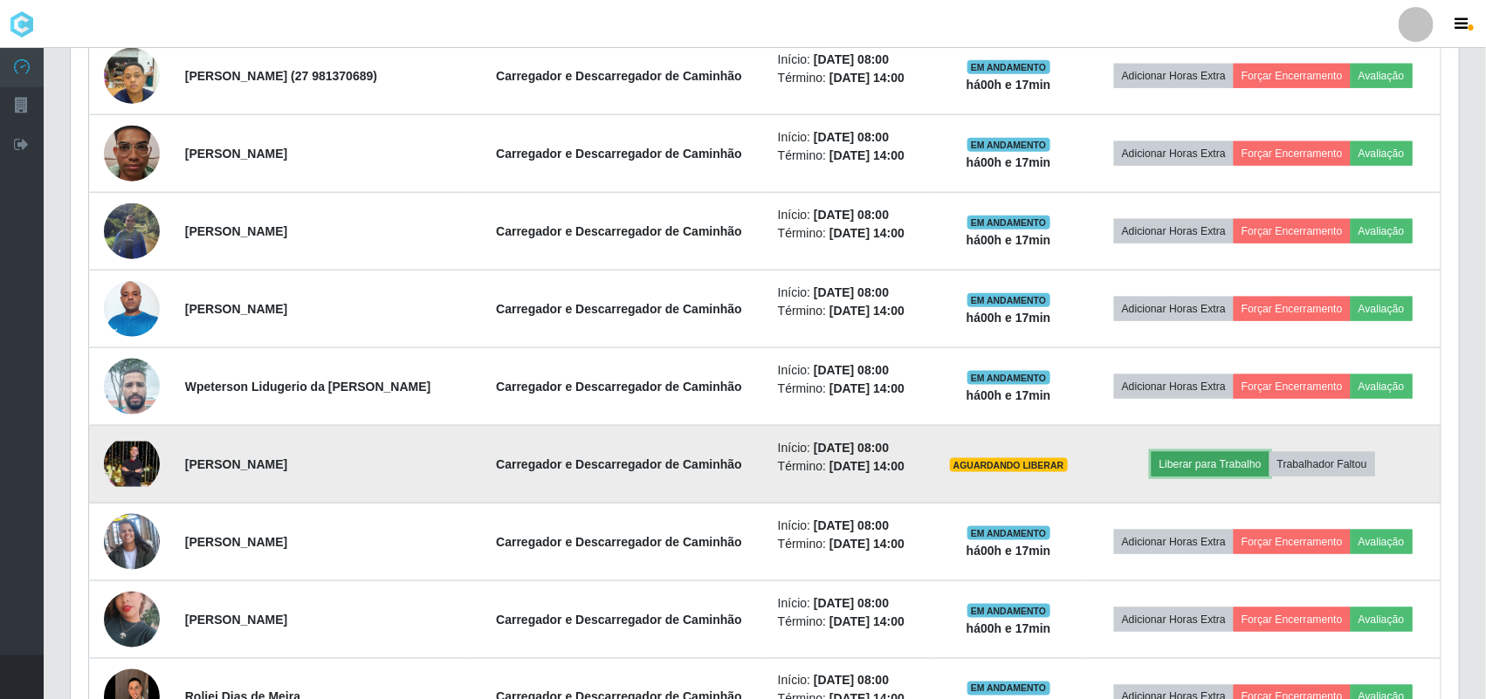
click at [1215, 459] on button "Liberar para Trabalho" at bounding box center [1211, 464] width 118 height 24
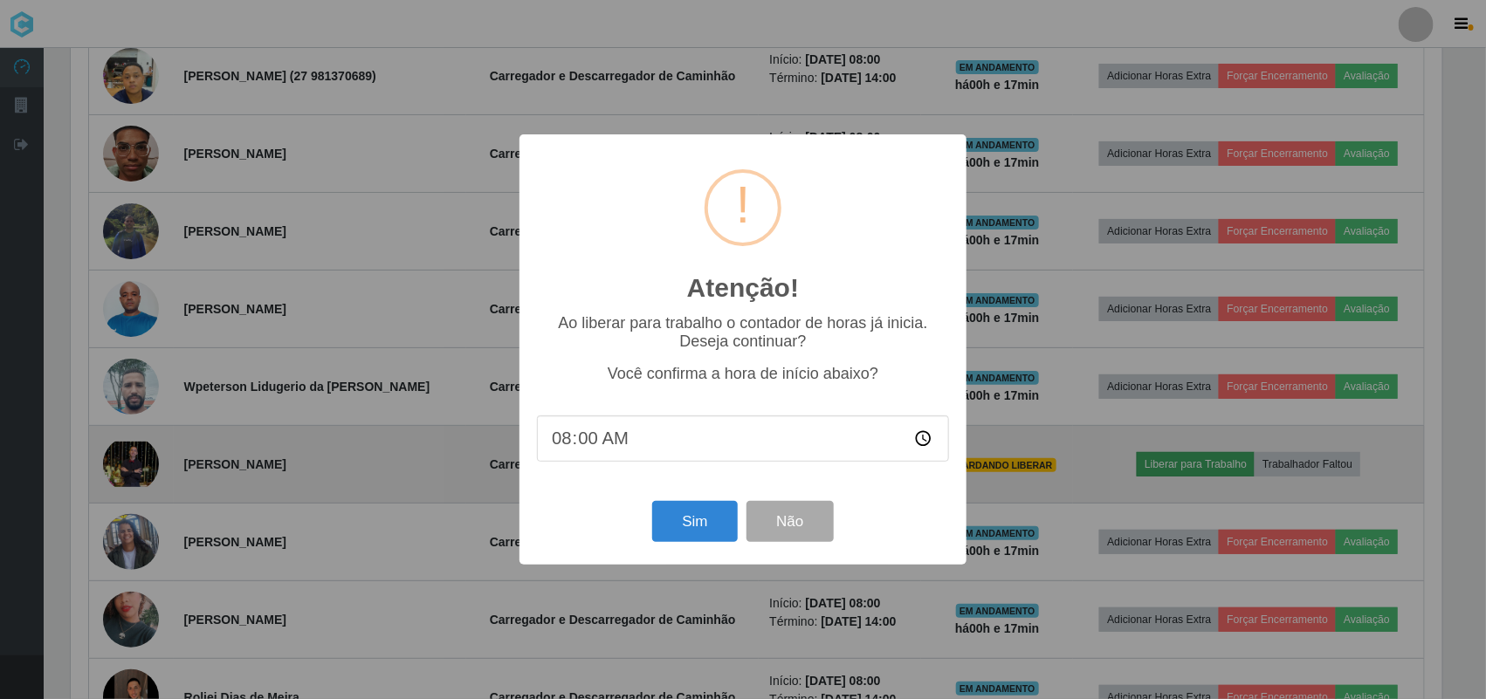
scroll to position [363, 1376]
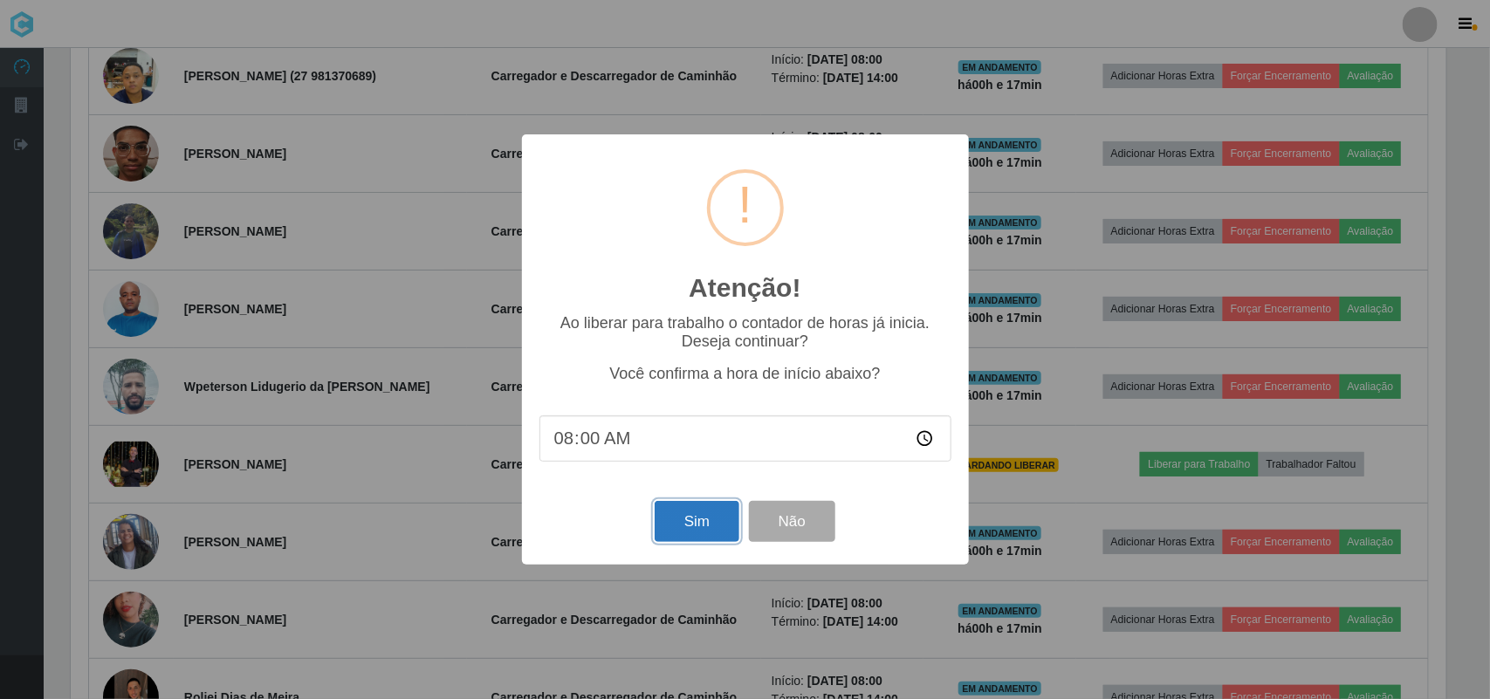
click at [705, 521] on button "Sim" at bounding box center [697, 521] width 85 height 41
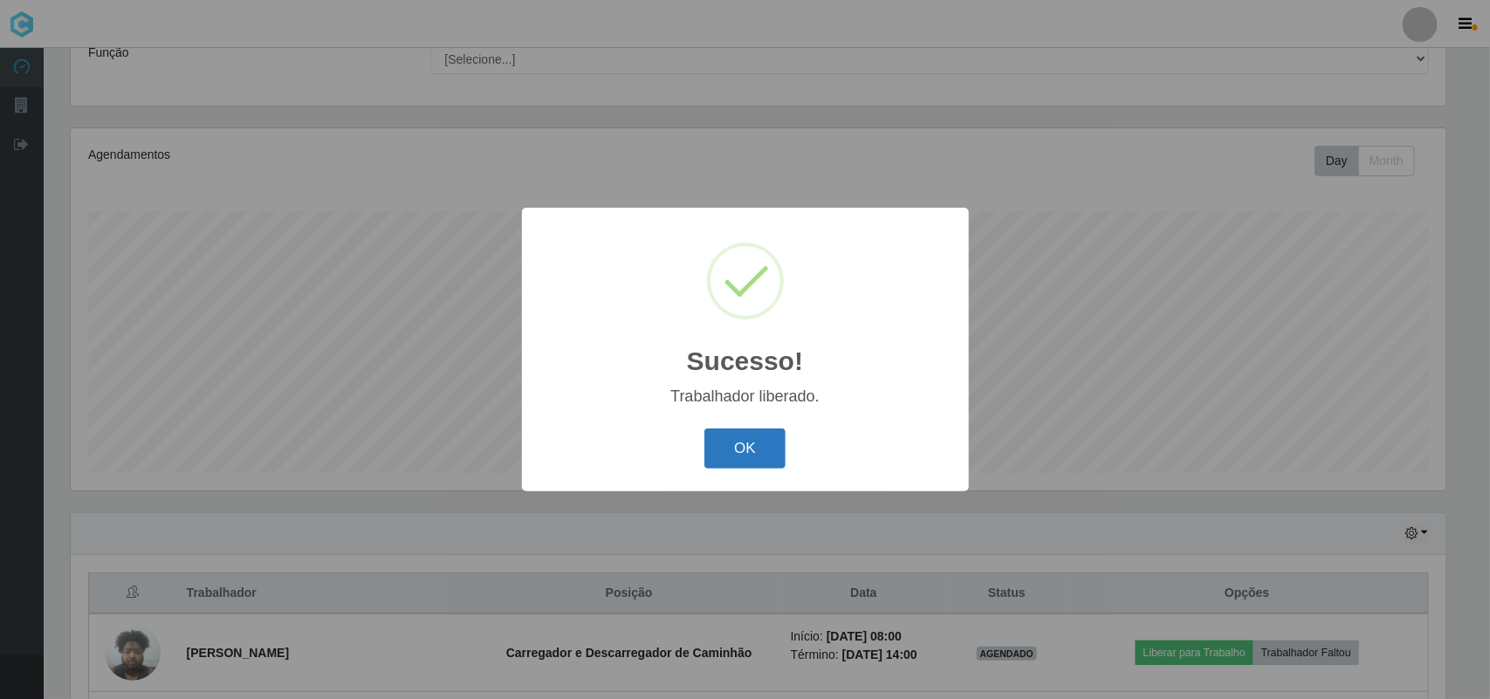
click at [780, 443] on button "OK" at bounding box center [745, 449] width 81 height 41
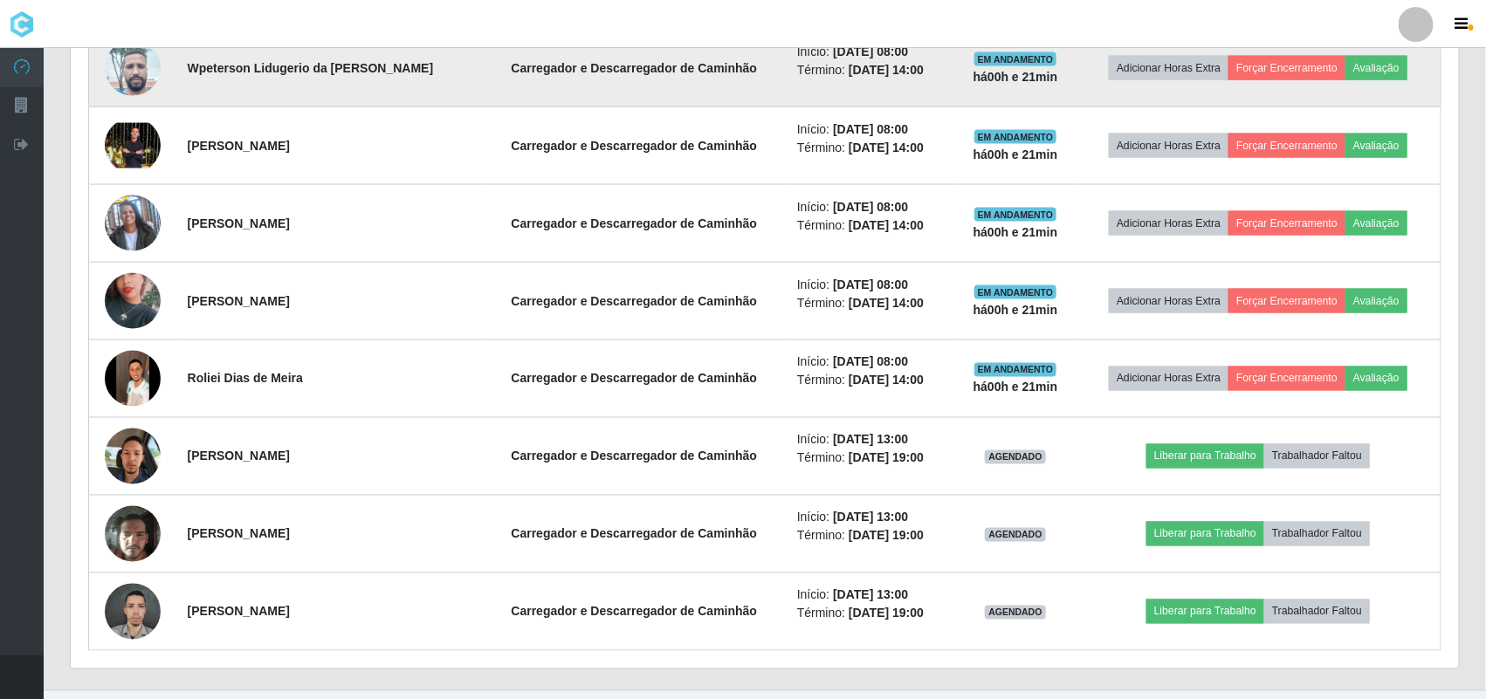
scroll to position [1163, 0]
